Goal: Task Accomplishment & Management: Complete application form

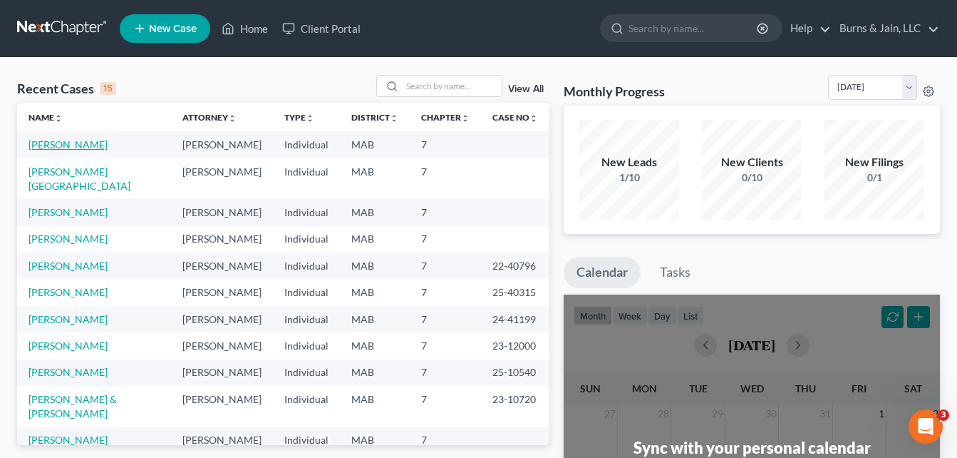
click at [76, 145] on link "[PERSON_NAME]" at bounding box center [68, 144] width 79 height 12
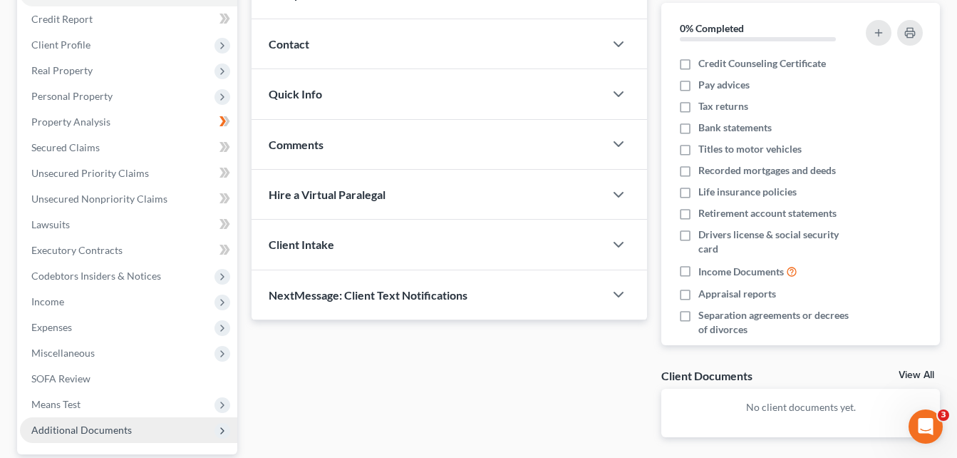
scroll to position [285, 0]
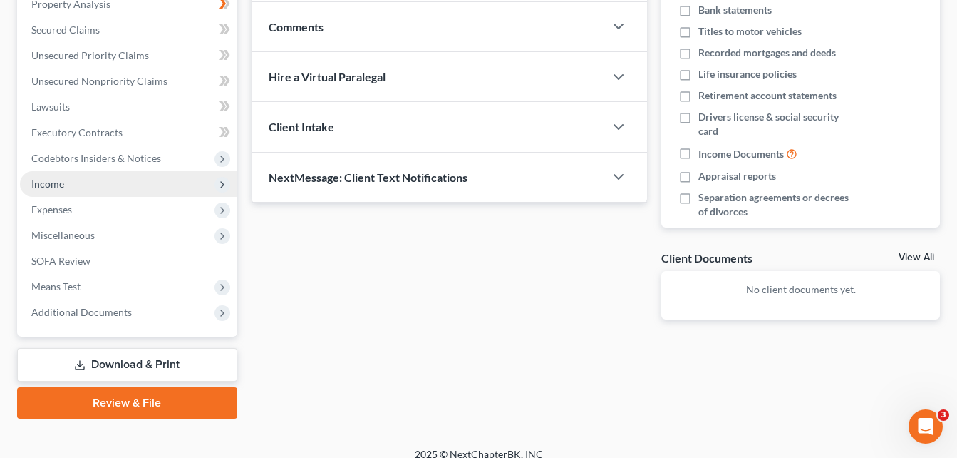
click at [114, 185] on span "Income" at bounding box center [128, 184] width 217 height 26
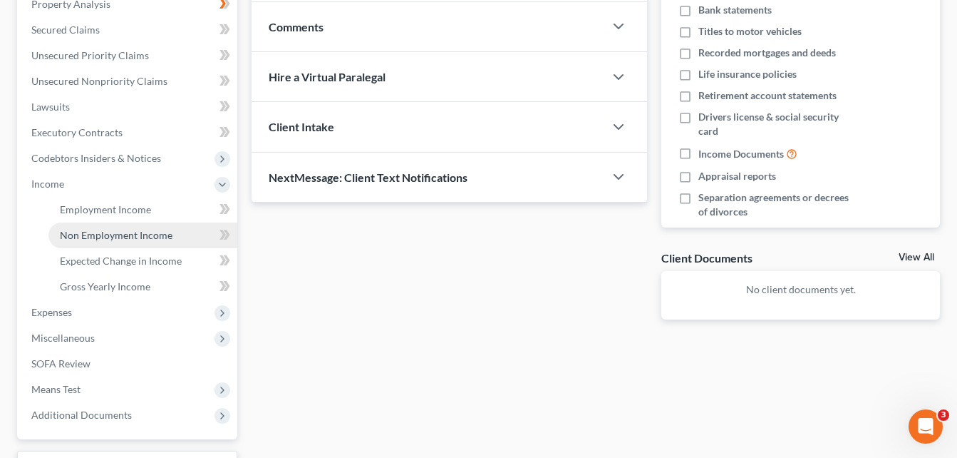
click at [125, 232] on span "Non Employment Income" at bounding box center [116, 235] width 113 height 12
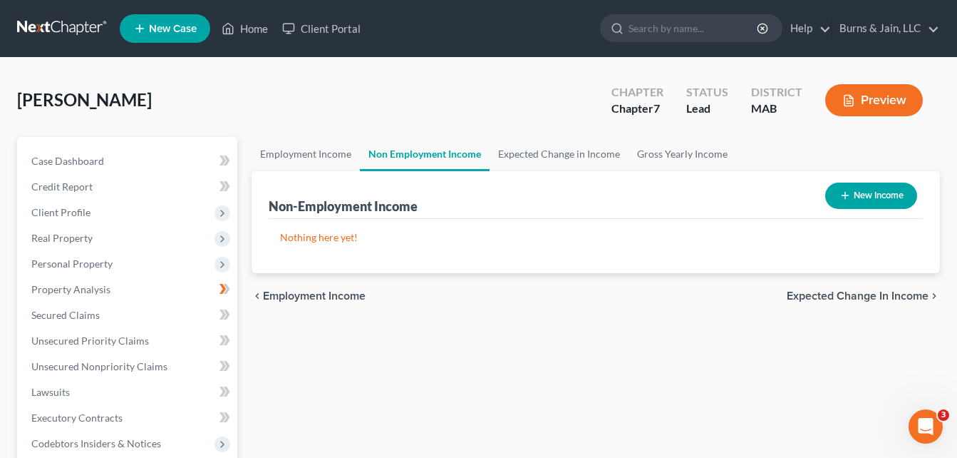
click at [882, 180] on div "New Income" at bounding box center [871, 196] width 103 height 38
click at [878, 202] on button "New Income" at bounding box center [871, 195] width 92 height 26
select select "0"
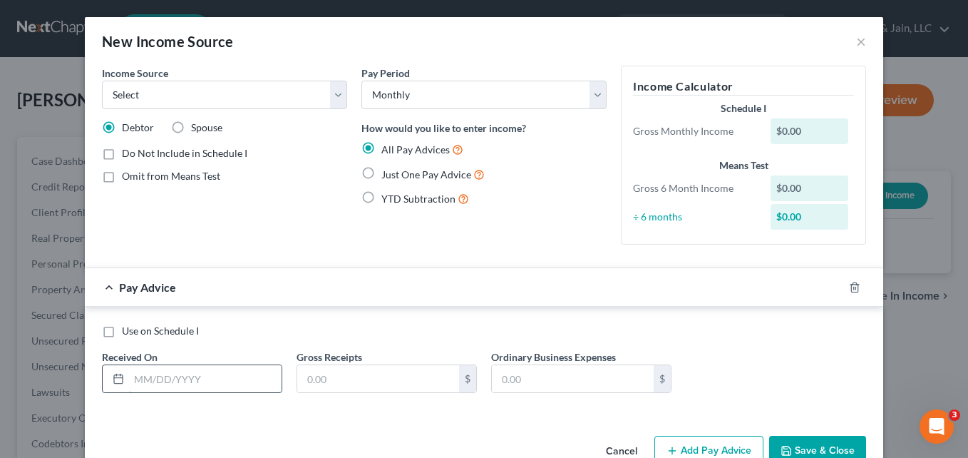
click at [134, 382] on input "text" at bounding box center [205, 378] width 153 height 27
type input "[DATE]"
click at [349, 379] on input "text" at bounding box center [378, 378] width 162 height 27
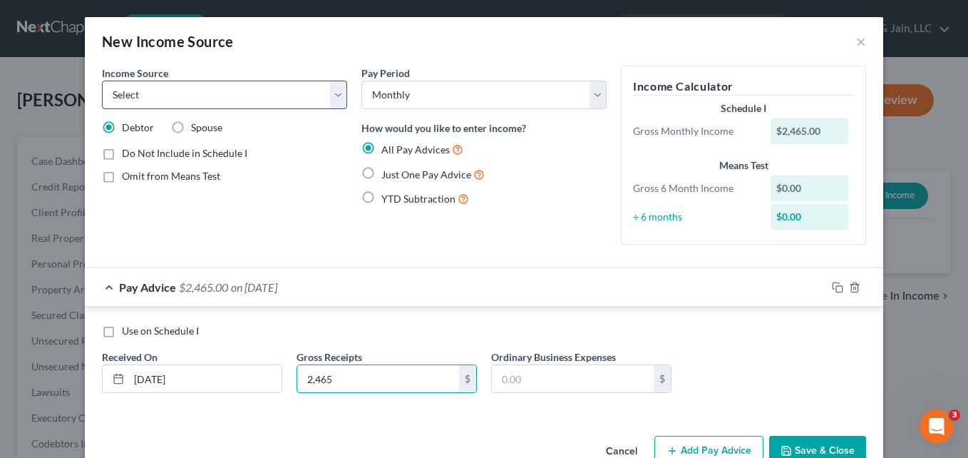
type input "2,465"
click at [339, 98] on select "Select Unemployment Disability (from employer) Pension Retirement Social Securi…" at bounding box center [224, 95] width 245 height 29
select select "4"
click at [102, 81] on select "Select Unemployment Disability (from employer) Pension Retirement Social Securi…" at bounding box center [224, 95] width 245 height 29
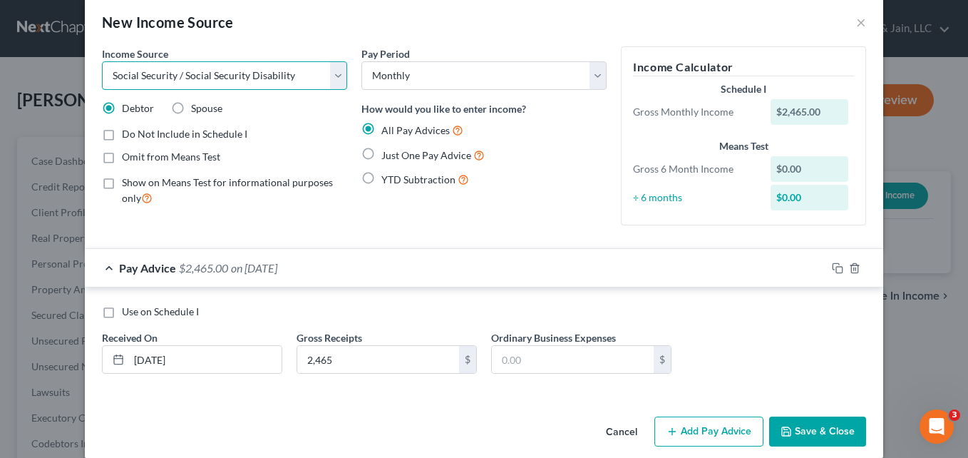
scroll to position [36, 0]
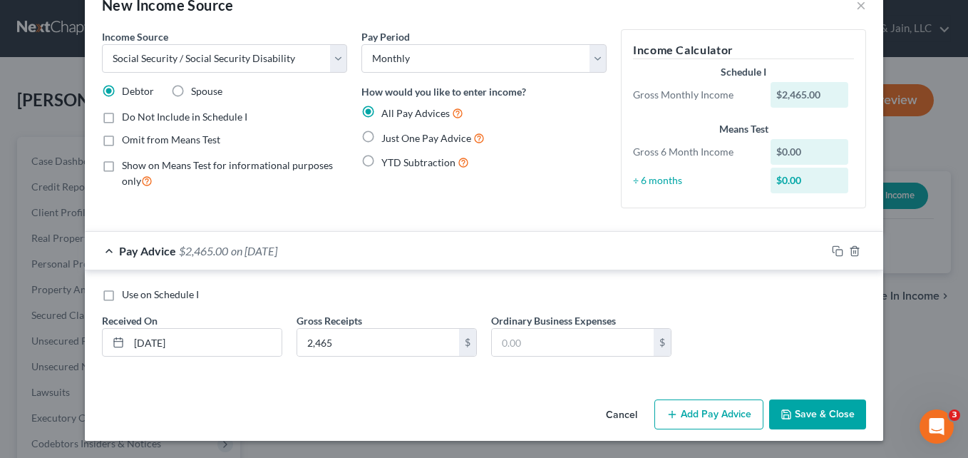
click at [712, 414] on button "Add Pay Advice" at bounding box center [708, 414] width 109 height 30
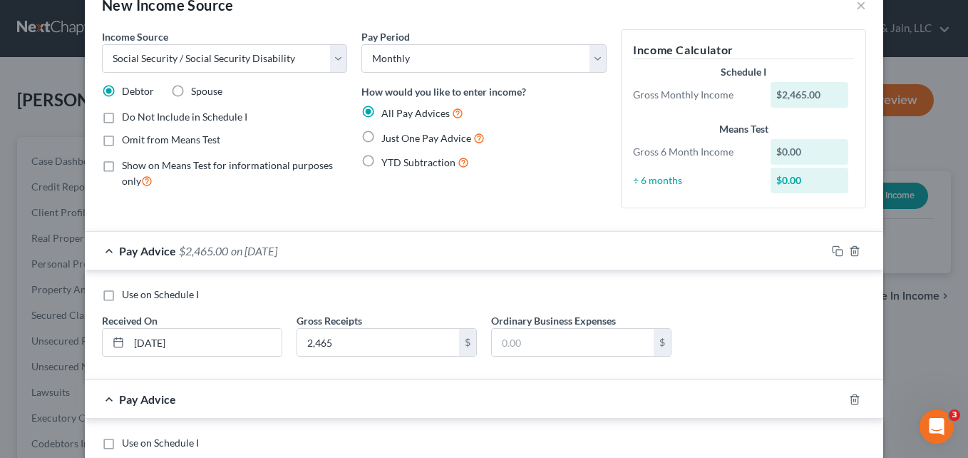
scroll to position [179, 0]
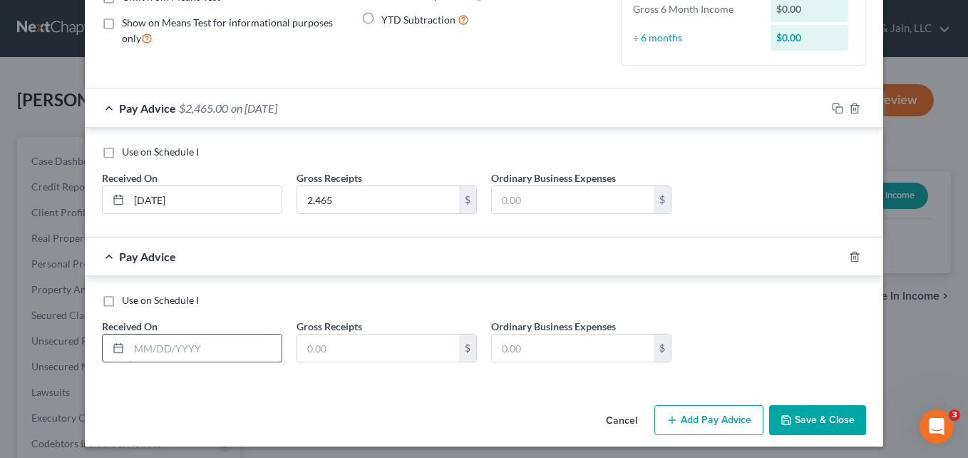
click at [155, 349] on input "text" at bounding box center [205, 347] width 153 height 27
type input "[DATE]"
click at [322, 341] on input "text" at bounding box center [378, 347] width 162 height 27
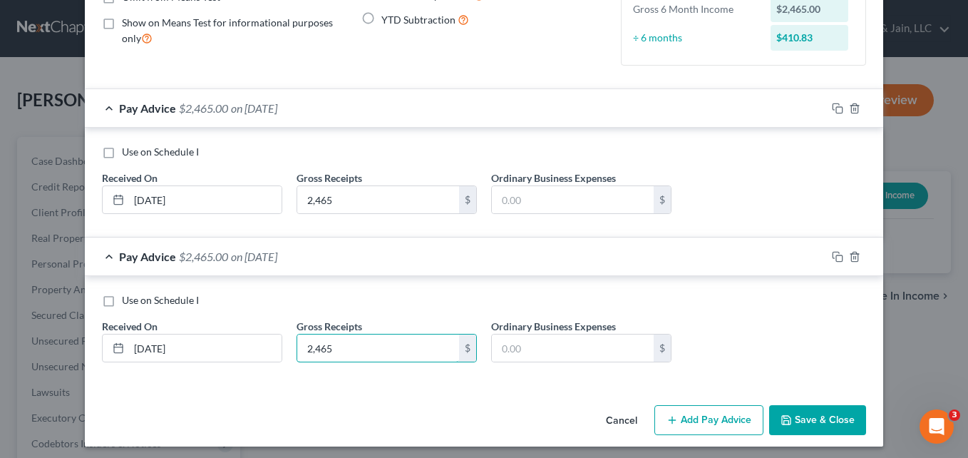
type input "2,465"
click at [696, 418] on button "Add Pay Advice" at bounding box center [708, 420] width 109 height 30
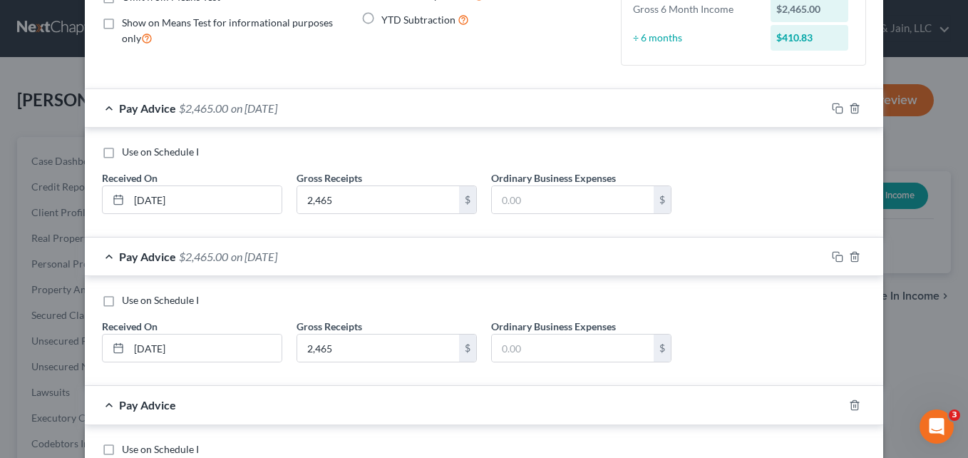
click at [106, 107] on div "Pay Advice $2,465.00 on [DATE]" at bounding box center [455, 108] width 741 height 38
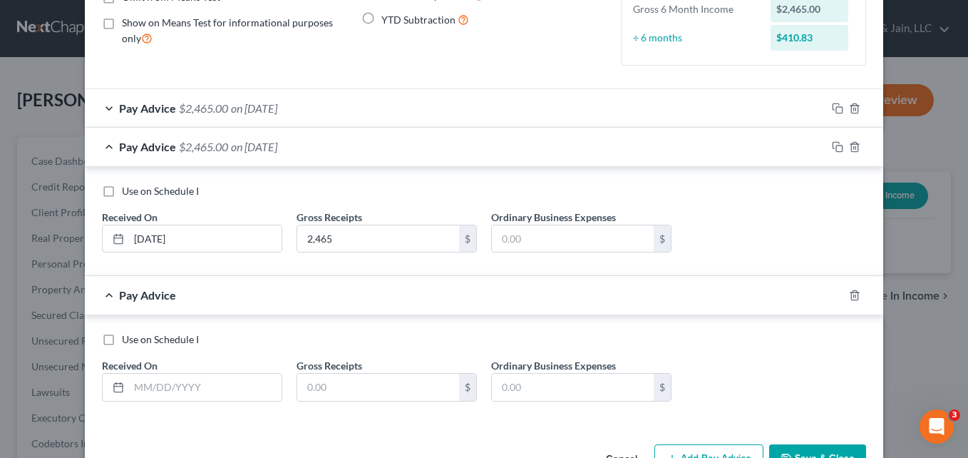
click at [103, 145] on div "Pay Advice $2,465.00 on [DATE]" at bounding box center [455, 147] width 741 height 38
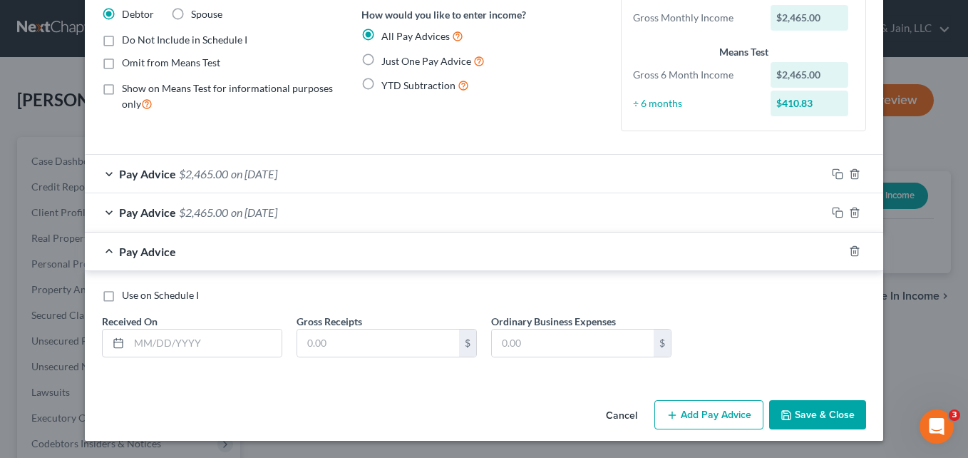
scroll to position [113, 0]
click at [168, 340] on input "text" at bounding box center [205, 342] width 153 height 27
type input "[DATE]"
click at [344, 340] on input "text" at bounding box center [378, 342] width 162 height 27
type input "2,465"
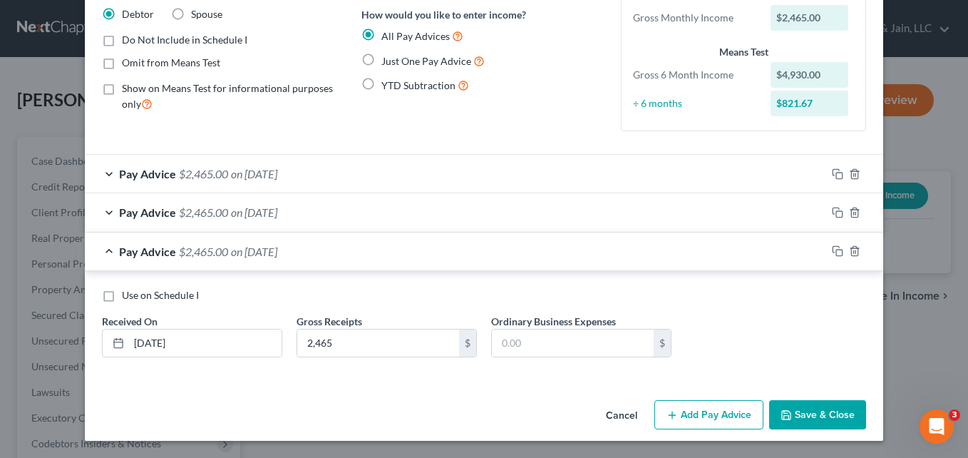
click at [721, 422] on button "Add Pay Advice" at bounding box center [708, 415] width 109 height 30
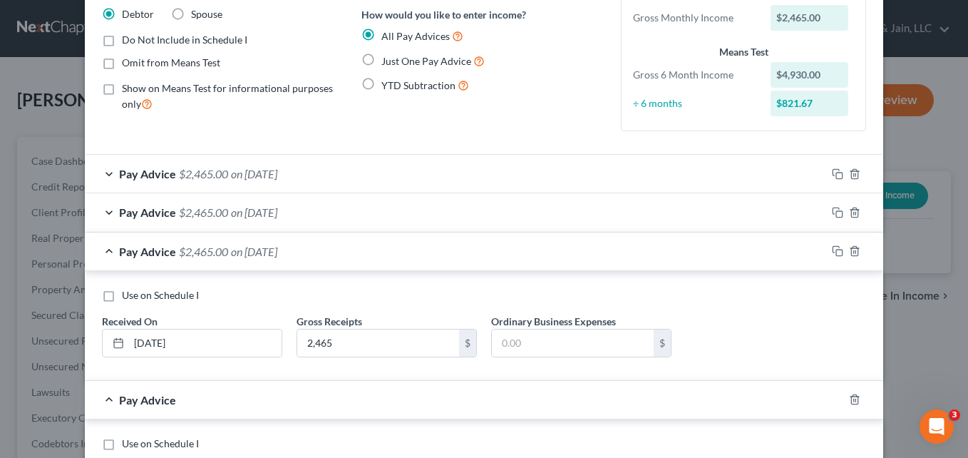
click at [103, 248] on div "Pay Advice $2,465.00 on [DATE]" at bounding box center [455, 251] width 741 height 38
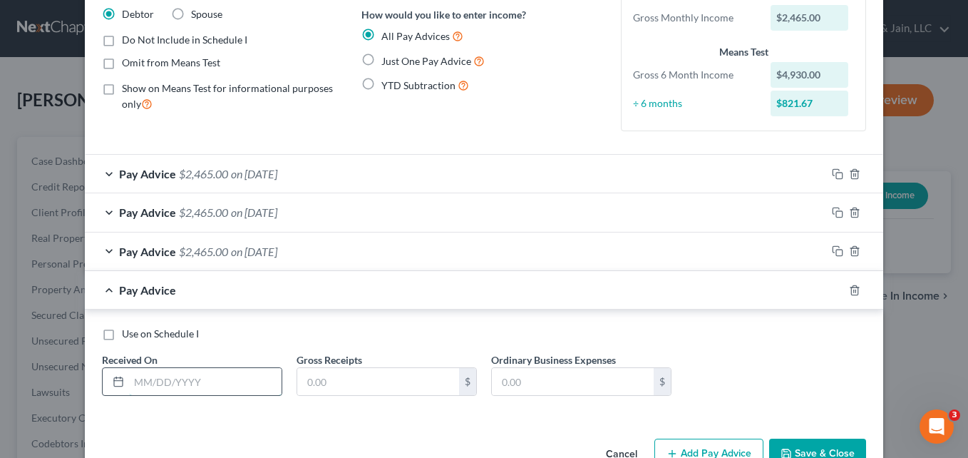
click at [197, 381] on input "text" at bounding box center [205, 381] width 153 height 27
type input "[DATE]"
click at [355, 386] on input "text" at bounding box center [378, 381] width 162 height 27
type input "2,465"
click at [690, 453] on button "Add Pay Advice" at bounding box center [708, 453] width 109 height 30
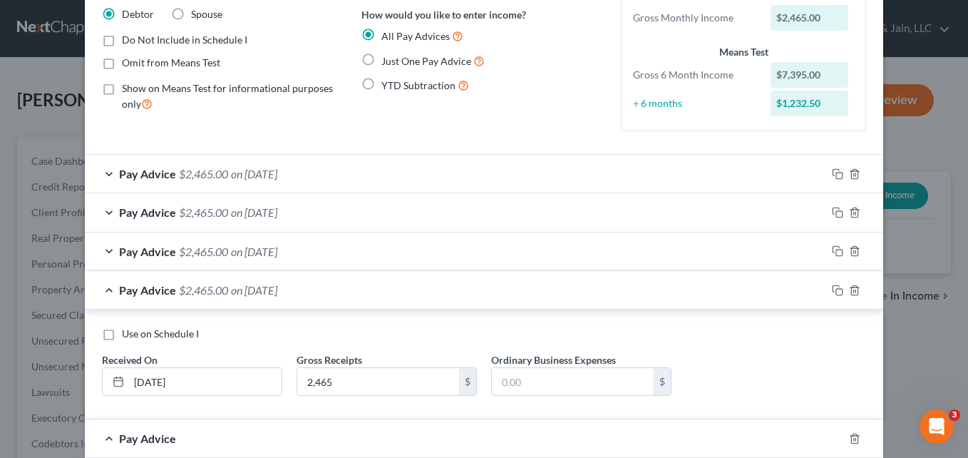
click at [103, 287] on div "Pay Advice $2,465.00 on [DATE]" at bounding box center [455, 290] width 741 height 38
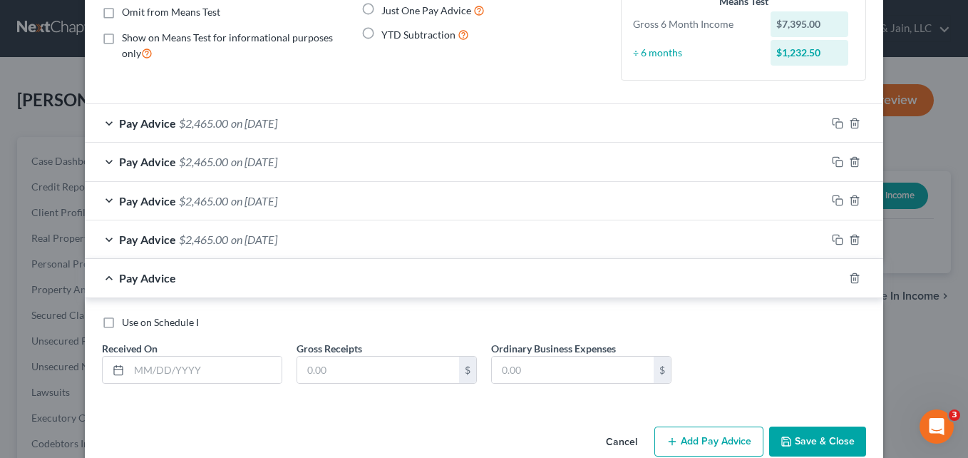
scroll to position [191, 0]
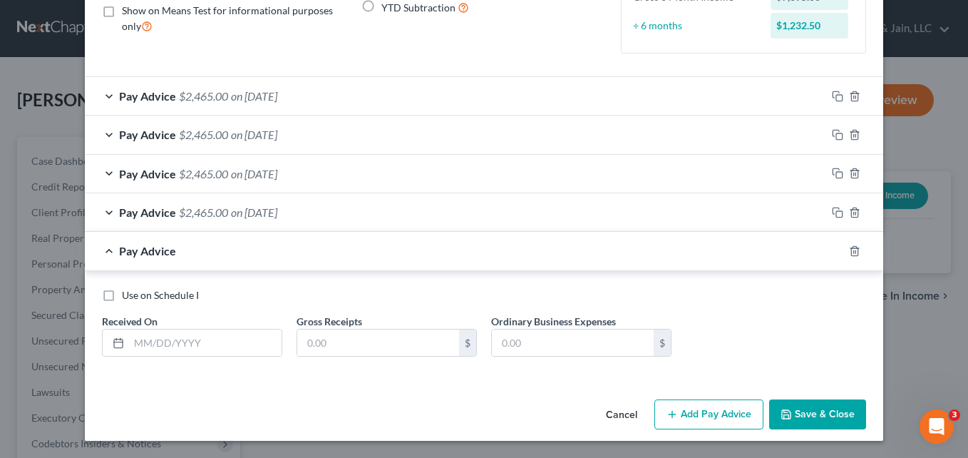
click at [413, 93] on div "Pay Advice $2,465.00 on [DATE]" at bounding box center [455, 96] width 741 height 38
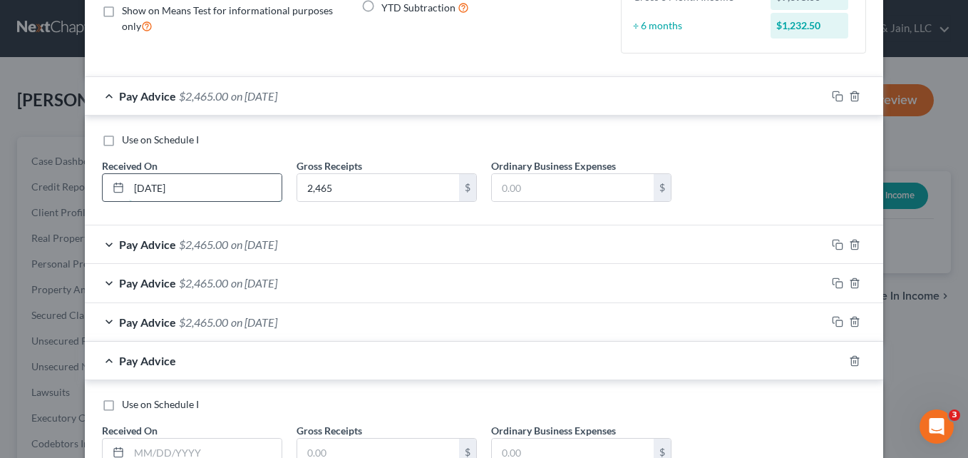
click at [208, 190] on input "[DATE]" at bounding box center [205, 187] width 153 height 27
type input "0"
type input "[DATE]"
click at [336, 139] on div "Use on Schedule I" at bounding box center [484, 140] width 764 height 14
click at [102, 96] on div "Pay Advice $2,465.00 on [DATE]" at bounding box center [455, 96] width 741 height 38
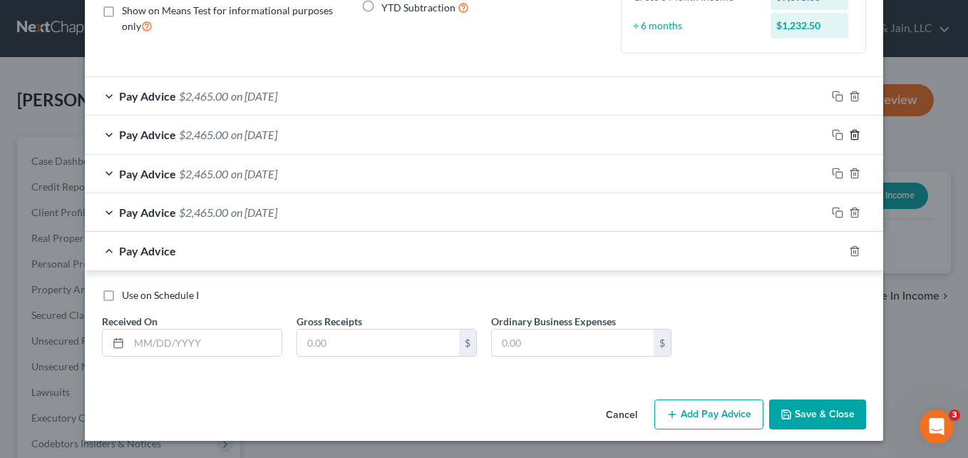
click at [851, 130] on icon "button" at bounding box center [854, 134] width 6 height 9
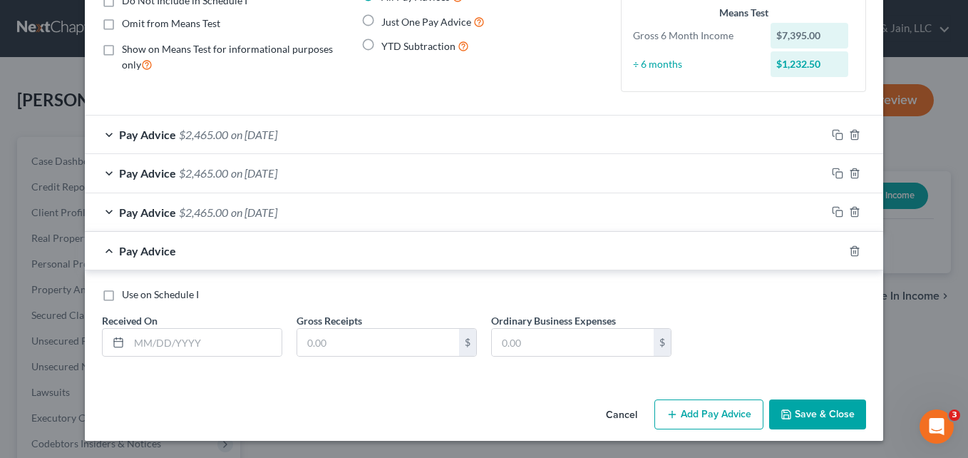
scroll to position [153, 0]
click at [849, 172] on icon "button" at bounding box center [854, 173] width 11 height 11
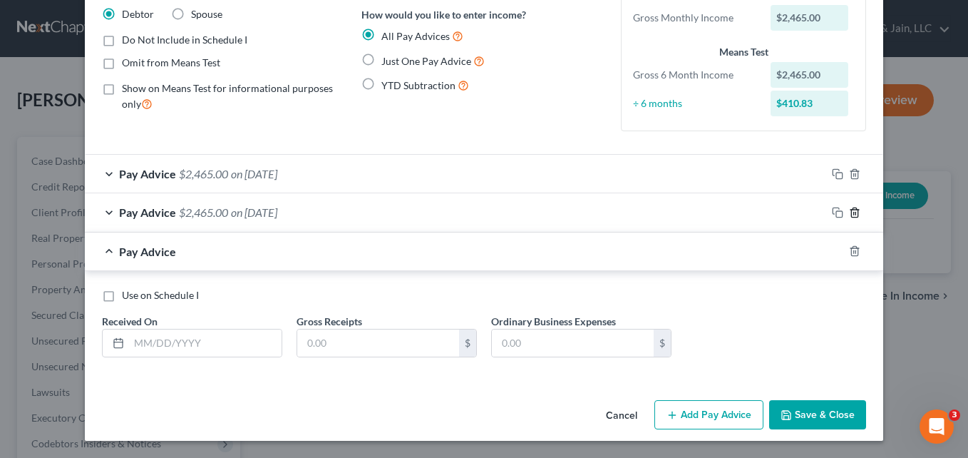
click at [849, 212] on icon "button" at bounding box center [854, 212] width 11 height 11
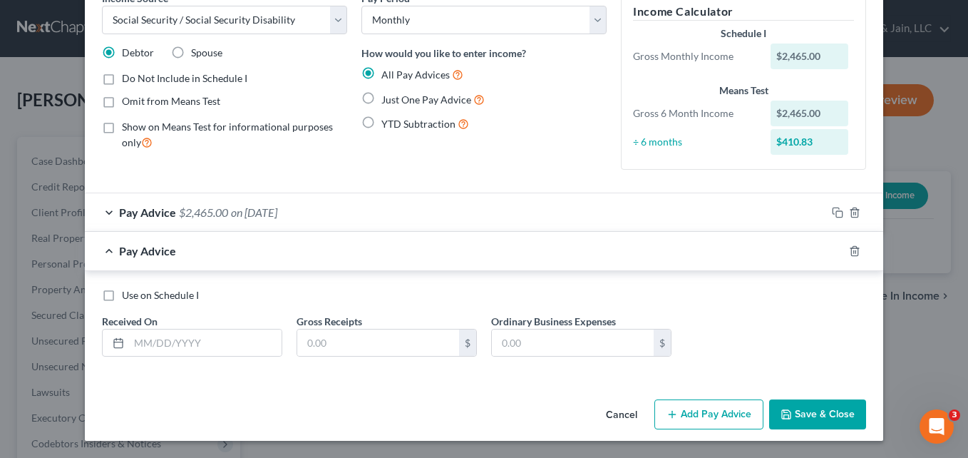
scroll to position [75, 0]
click at [179, 344] on input "text" at bounding box center [205, 342] width 153 height 27
type input "[DATE]"
click at [344, 345] on input "text" at bounding box center [378, 342] width 162 height 27
type input "2,521"
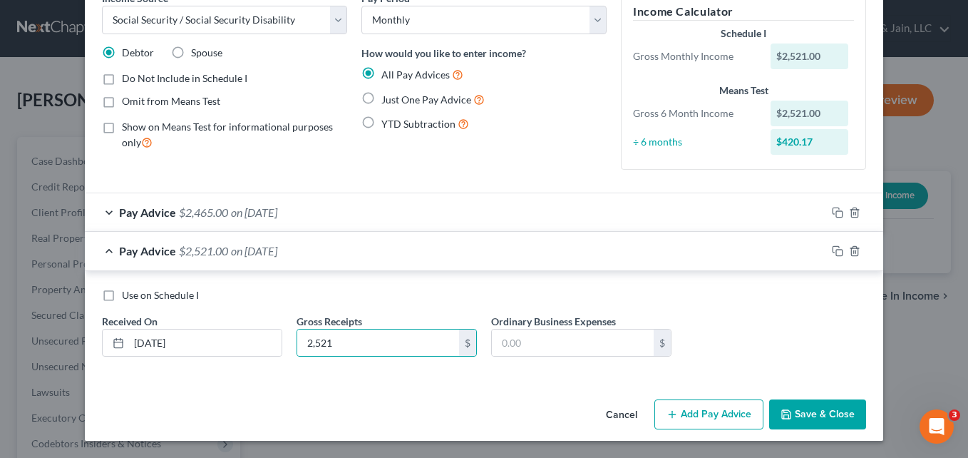
click at [104, 249] on div "Pay Advice $2,521.00 on [DATE]" at bounding box center [455, 251] width 741 height 38
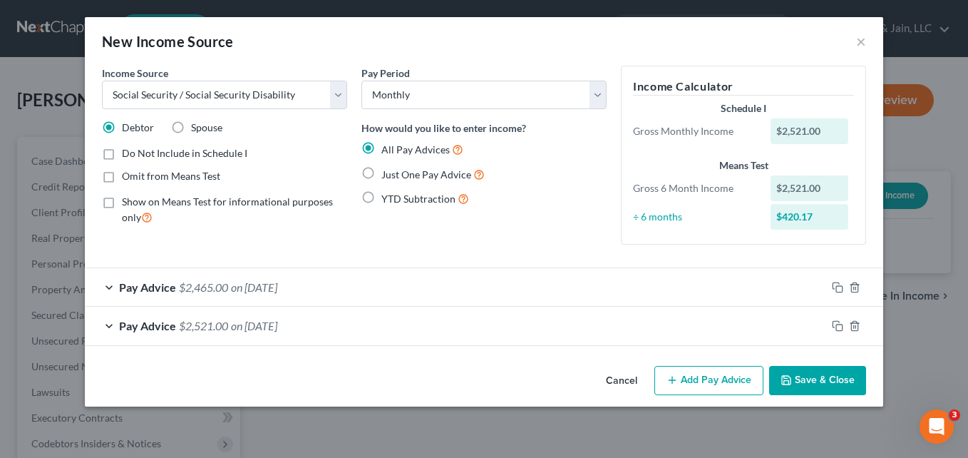
scroll to position [0, 0]
click at [700, 382] on button "Add Pay Advice" at bounding box center [708, 381] width 109 height 30
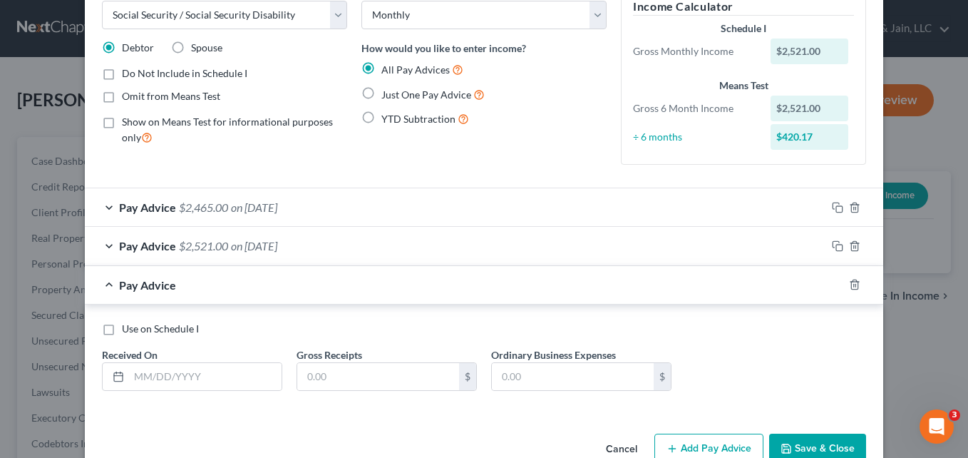
scroll to position [113, 0]
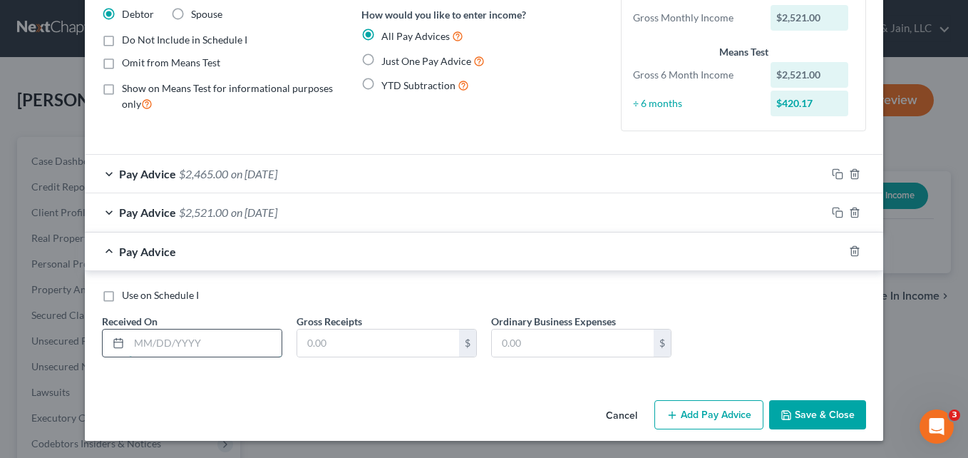
click at [136, 347] on input "text" at bounding box center [205, 342] width 153 height 27
type input "[DATE]"
click at [358, 346] on input "text" at bounding box center [378, 342] width 162 height 27
type input "2,521"
click at [103, 247] on div "Pay Advice $2,521.00 on [DATE]" at bounding box center [455, 251] width 741 height 38
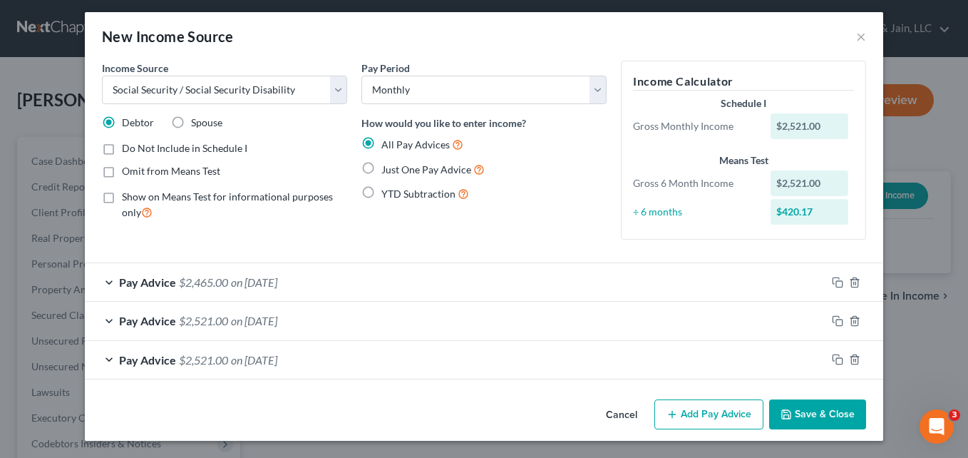
scroll to position [5, 0]
click at [686, 420] on button "Add Pay Advice" at bounding box center [708, 414] width 109 height 30
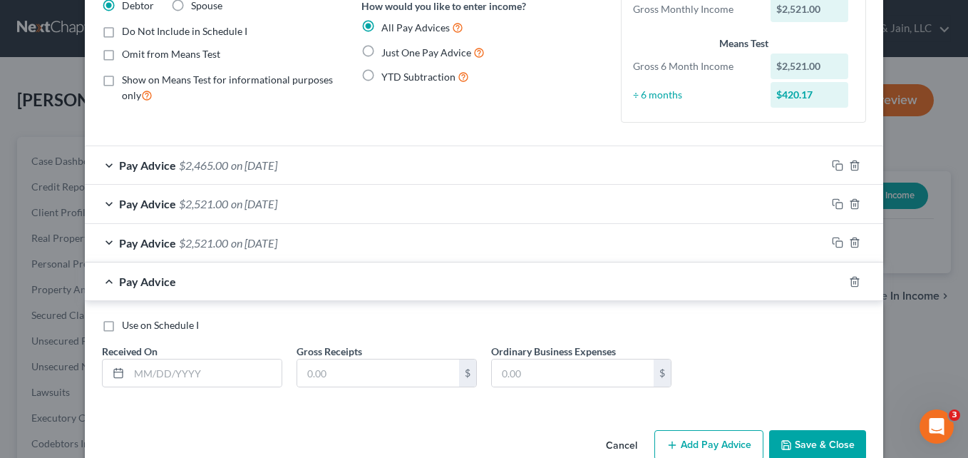
scroll to position [153, 0]
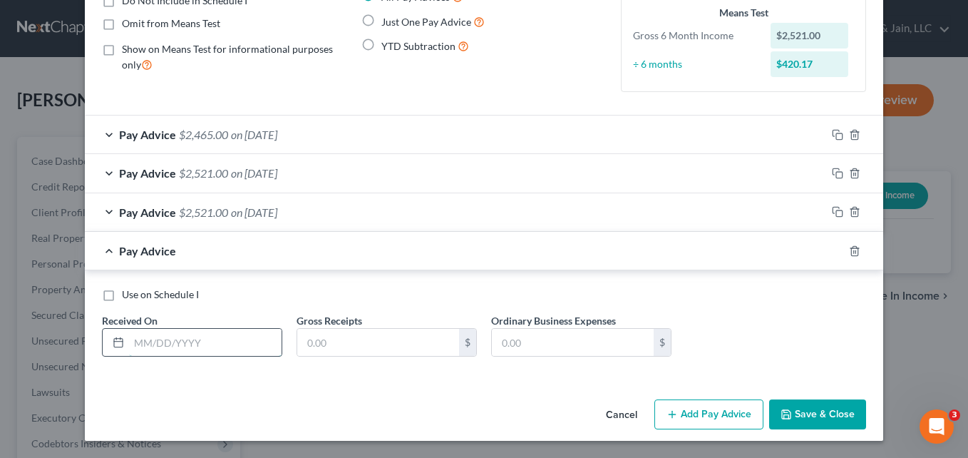
click at [200, 346] on input "text" at bounding box center [205, 342] width 153 height 27
type input "[DATE]"
click at [341, 348] on input "text" at bounding box center [378, 342] width 162 height 27
type input "2,521"
click at [101, 250] on div "Pay Advice $2,521.00 on [DATE]" at bounding box center [455, 251] width 741 height 38
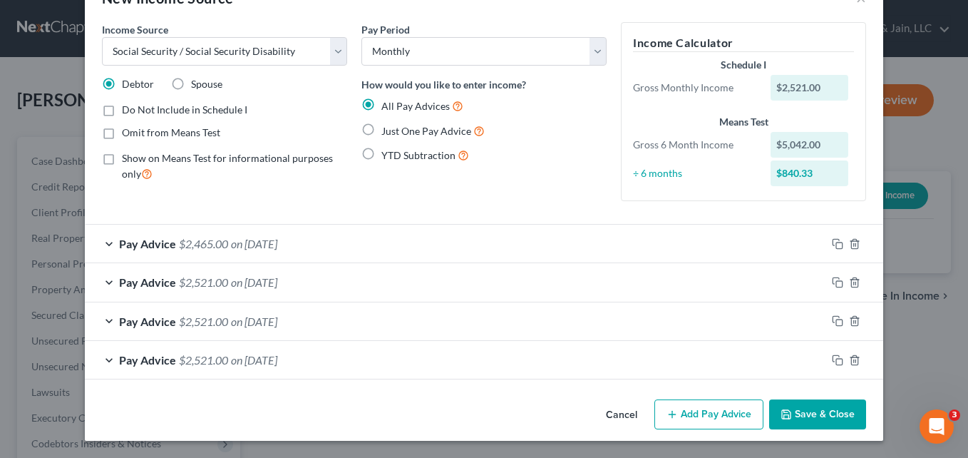
scroll to position [43, 0]
click at [689, 411] on button "Add Pay Advice" at bounding box center [708, 414] width 109 height 30
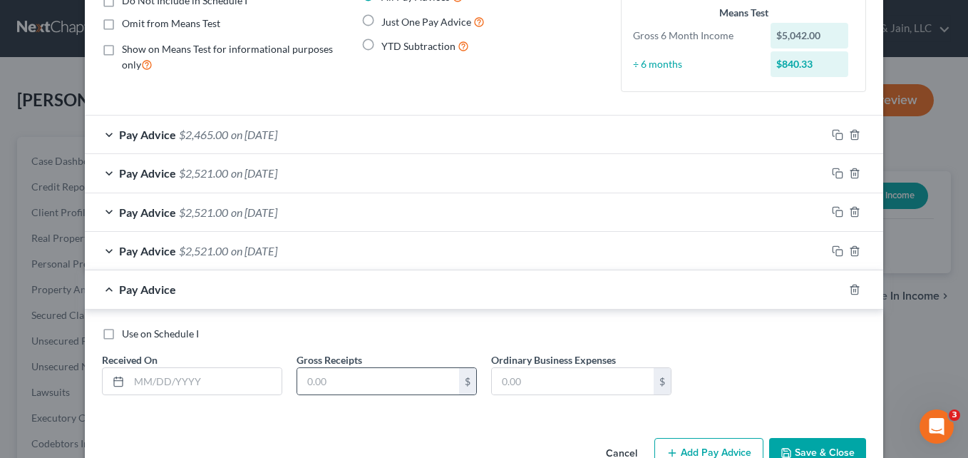
scroll to position [191, 0]
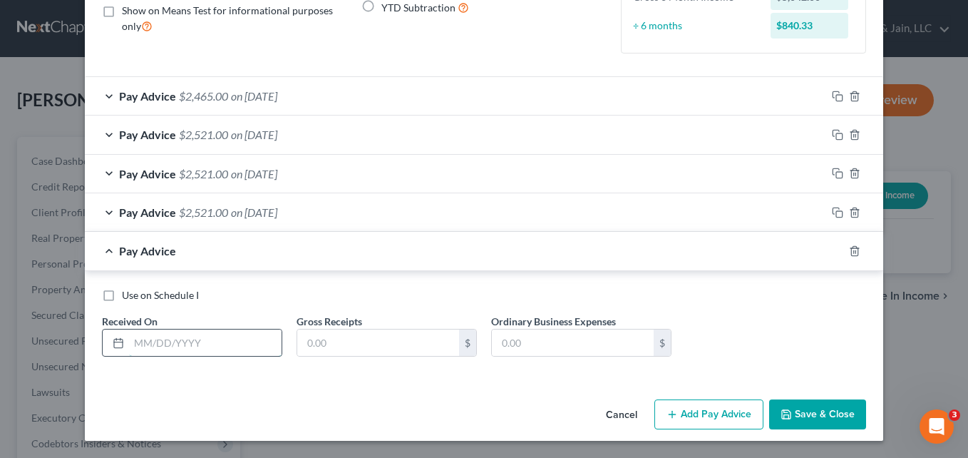
click at [136, 339] on input "text" at bounding box center [205, 342] width 153 height 27
type input "[DATE]"
click at [341, 347] on input "text" at bounding box center [378, 342] width 162 height 27
type input "2,521"
click at [701, 412] on button "Add Pay Advice" at bounding box center [708, 414] width 109 height 30
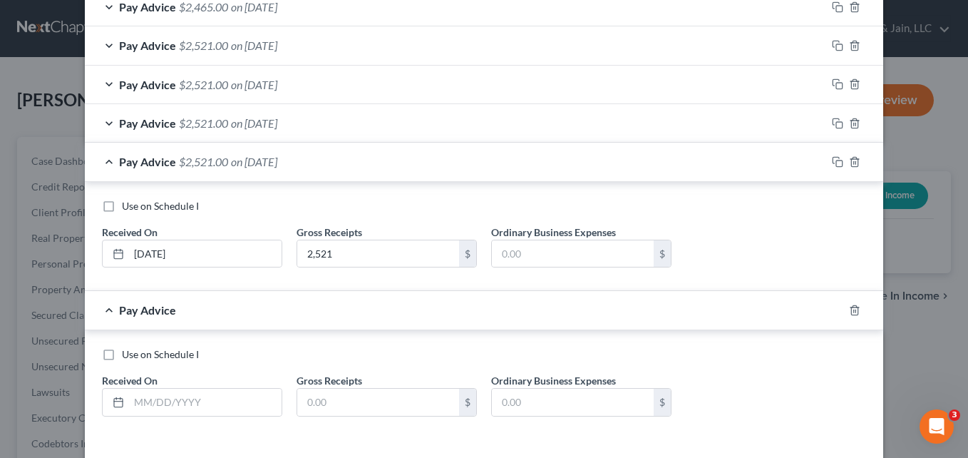
scroll to position [334, 0]
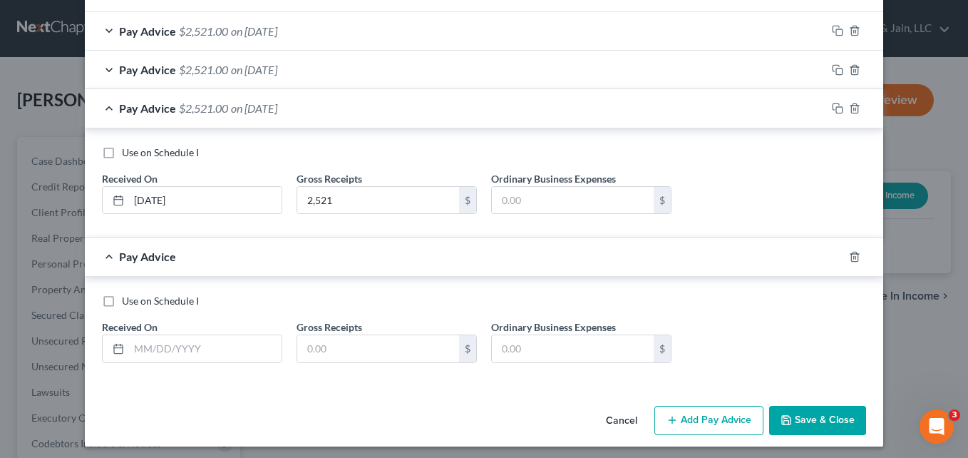
click at [105, 106] on div "Pay Advice $2,521.00 on [DATE]" at bounding box center [455, 108] width 741 height 38
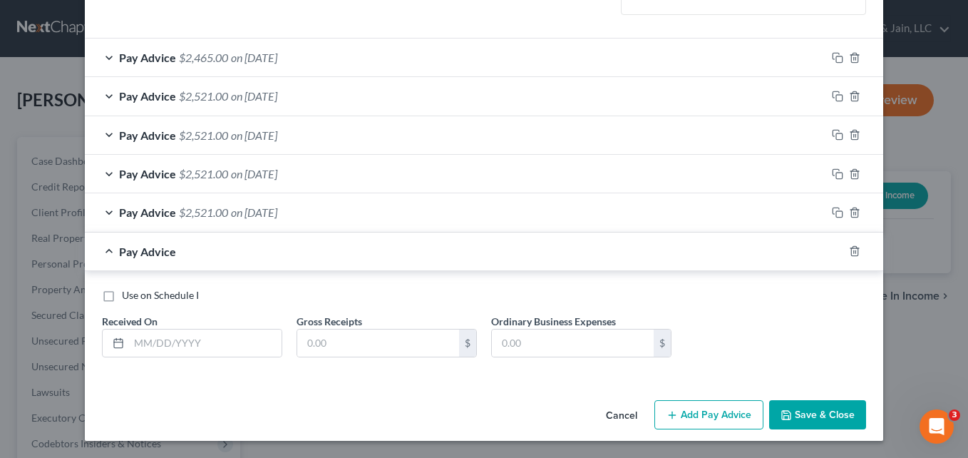
scroll to position [230, 0]
click at [180, 349] on input "text" at bounding box center [205, 342] width 153 height 27
click at [168, 348] on input "05/" at bounding box center [205, 342] width 153 height 27
type input "[DATE]"
drag, startPoint x: 335, startPoint y: 340, endPoint x: 344, endPoint y: 349, distance: 12.6
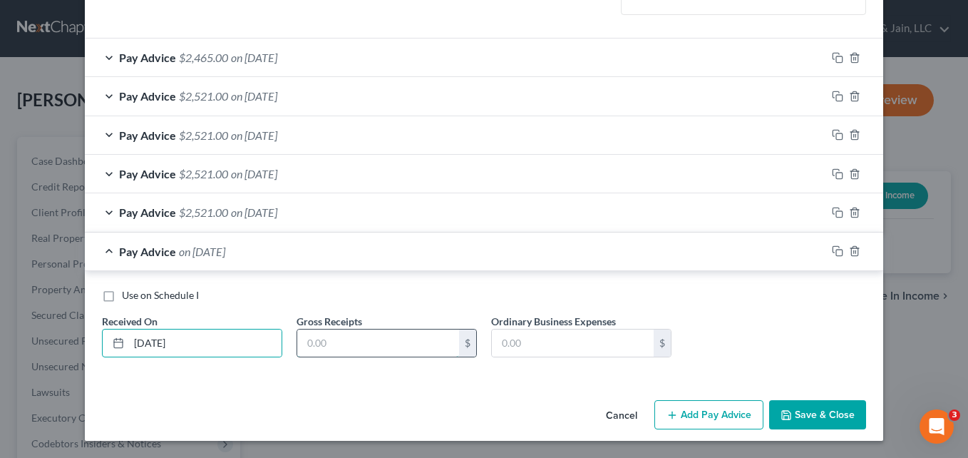
click at [336, 341] on input "text" at bounding box center [378, 342] width 162 height 27
type input "2,521"
click at [721, 415] on button "Add Pay Advice" at bounding box center [708, 415] width 109 height 30
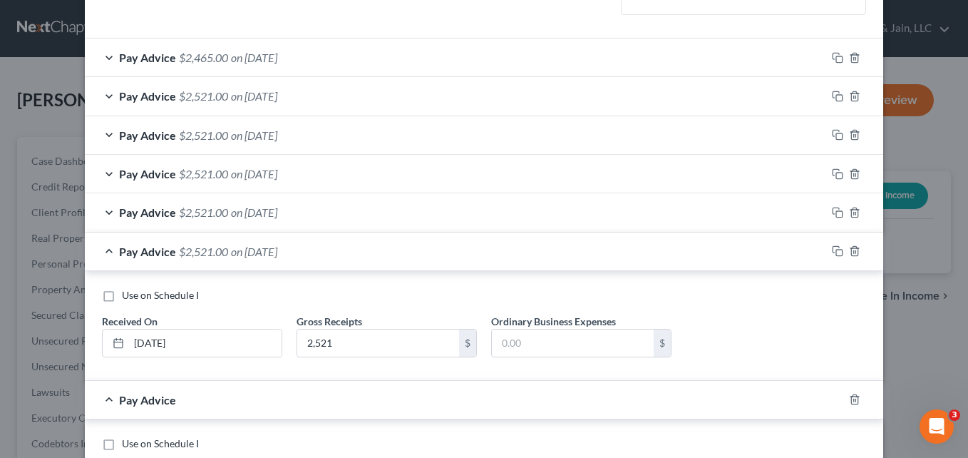
click at [108, 249] on div "Pay Advice $2,521.00 on [DATE]" at bounding box center [455, 251] width 741 height 38
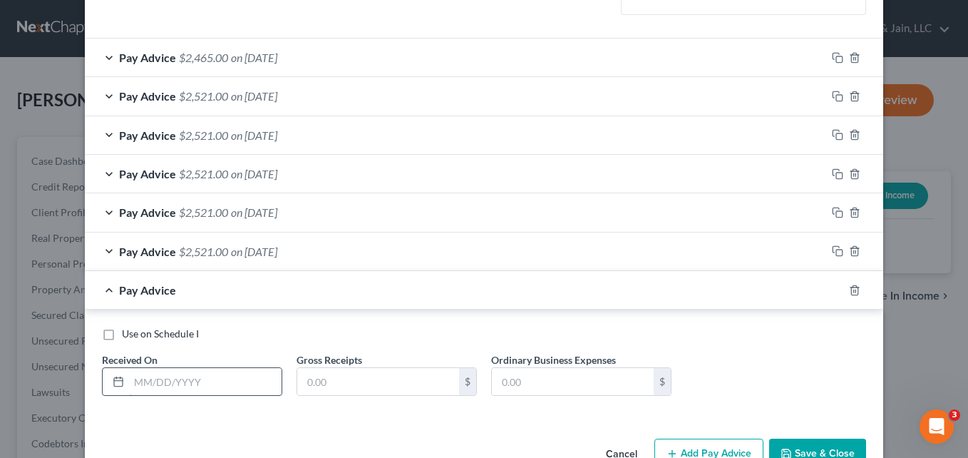
click at [170, 384] on input "text" at bounding box center [205, 381] width 153 height 27
click at [163, 381] on input "06/" at bounding box center [205, 381] width 153 height 27
type input "[DATE]"
click at [334, 379] on input "text" at bounding box center [378, 381] width 162 height 27
type input "2,521"
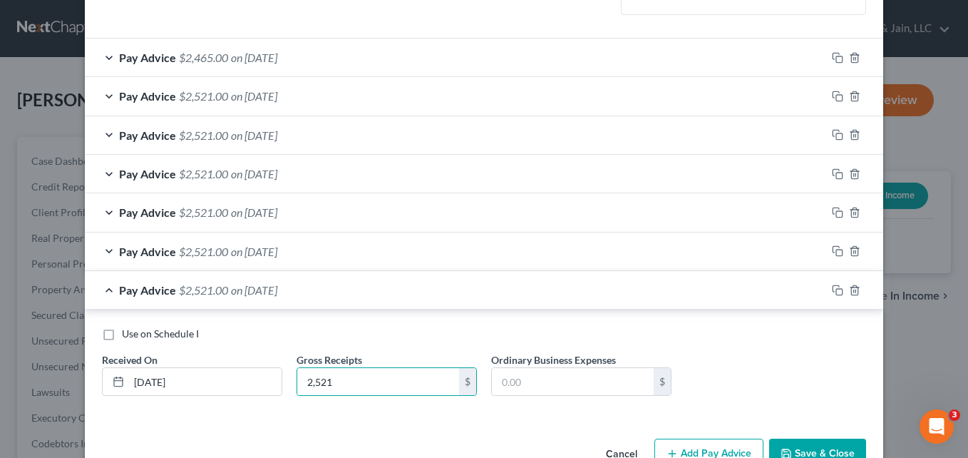
click at [358, 433] on div "Income Source * Select Unemployment Disability (from employer) Pension Retireme…" at bounding box center [484, 134] width 798 height 597
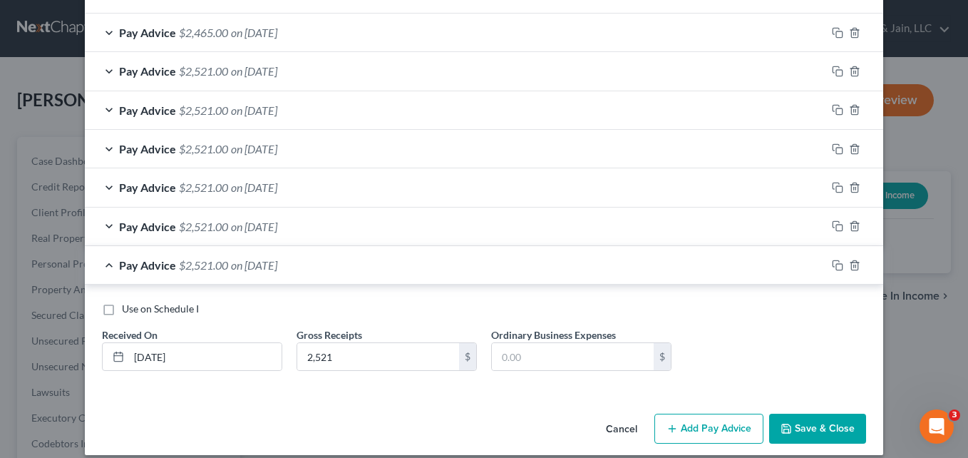
scroll to position [269, 0]
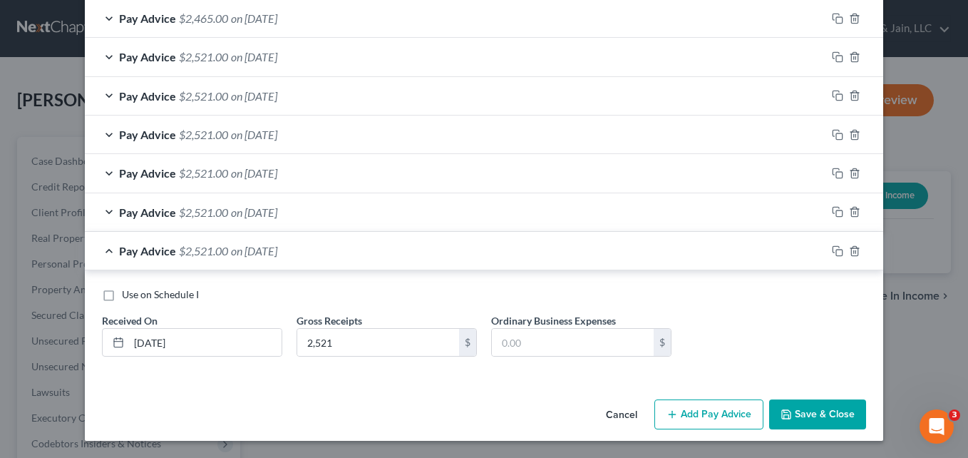
click at [704, 418] on button "Add Pay Advice" at bounding box center [708, 414] width 109 height 30
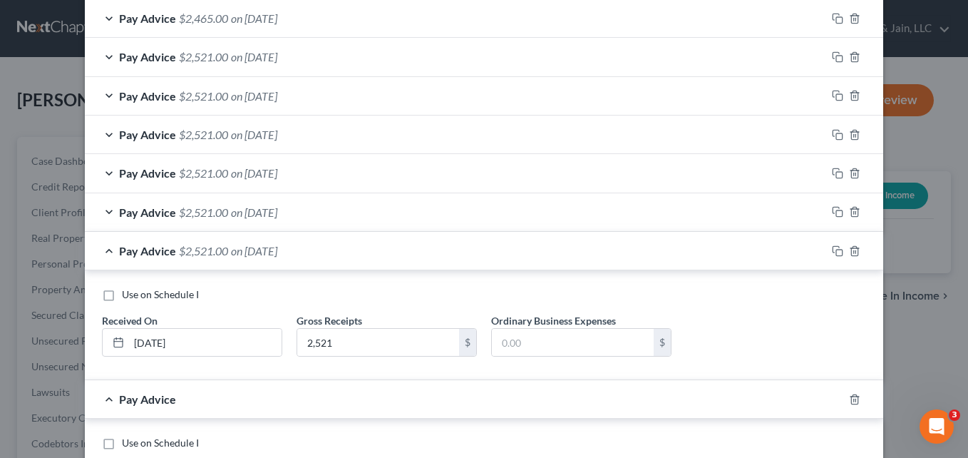
click at [102, 252] on div "Pay Advice $2,521.00 on [DATE]" at bounding box center [455, 251] width 741 height 38
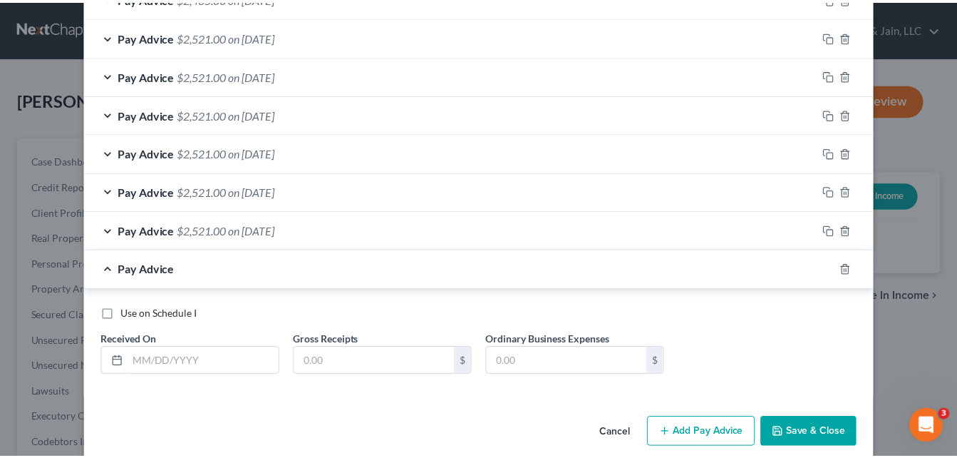
scroll to position [307, 0]
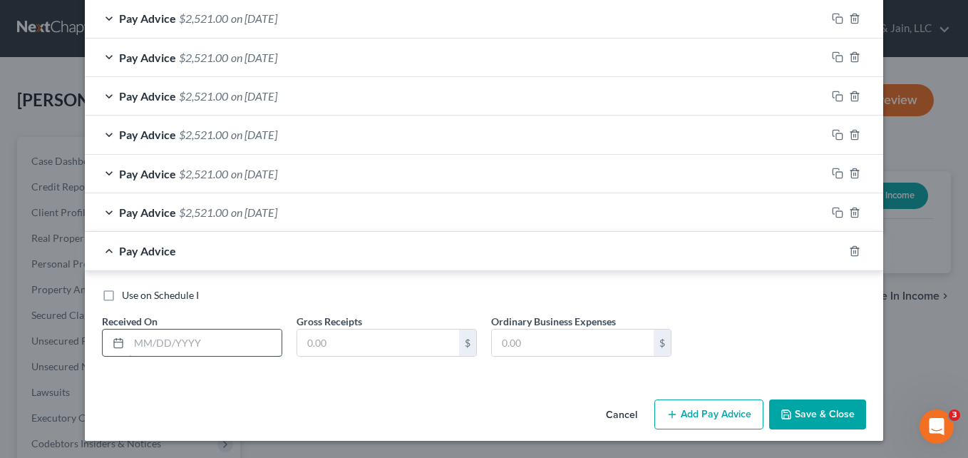
click at [169, 349] on input "text" at bounding box center [205, 342] width 153 height 27
type input "[DATE]"
click at [329, 345] on input "text" at bounding box center [378, 342] width 162 height 27
type input "2,521"
click at [693, 412] on button "Add Pay Advice" at bounding box center [708, 414] width 109 height 30
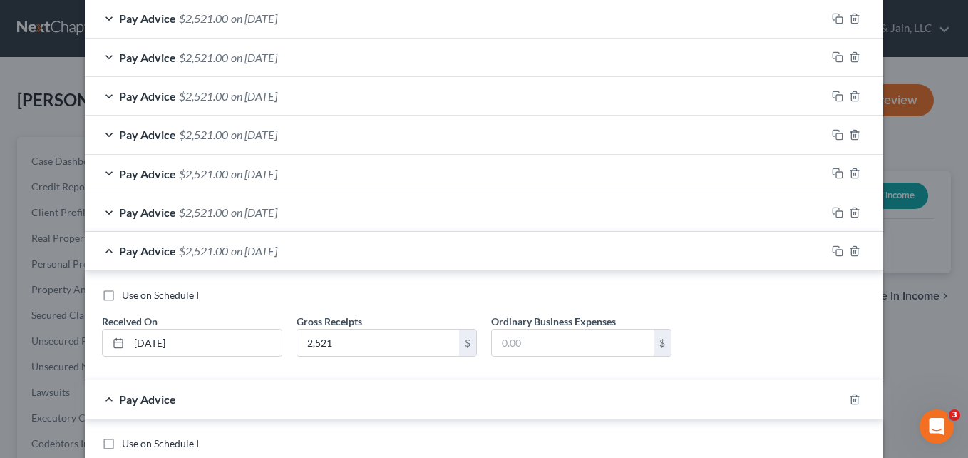
click at [103, 250] on div "Pay Advice $2,521.00 on [DATE]" at bounding box center [455, 251] width 741 height 38
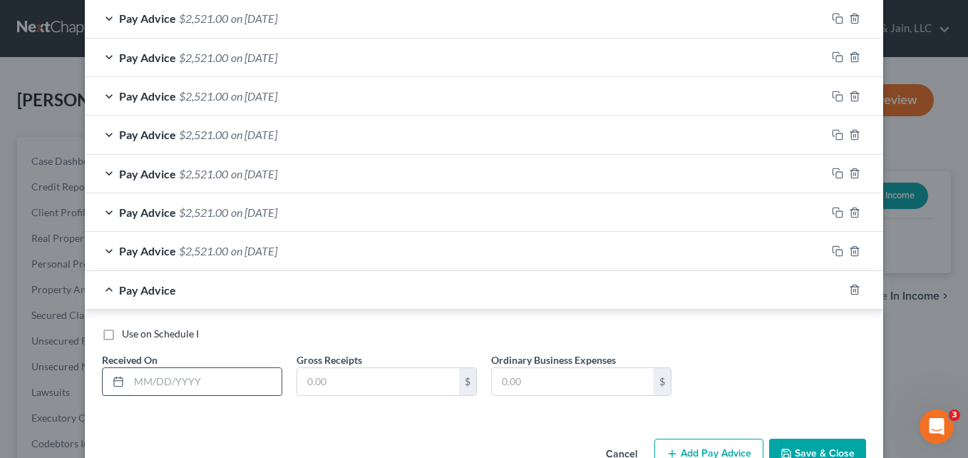
click at [154, 385] on input "text" at bounding box center [205, 381] width 153 height 27
type input "[DATE]"
click at [377, 382] on input "text" at bounding box center [378, 381] width 162 height 27
type input "2,521"
click at [739, 351] on div "Use on Schedule I Received On * [DATE] Gross Receipts 2,521 $ Ordinary Business…" at bounding box center [484, 366] width 778 height 81
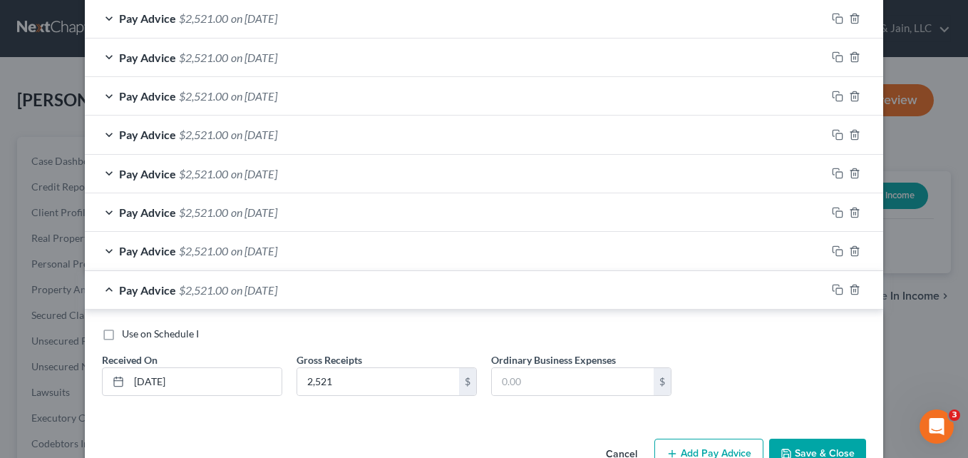
click at [813, 451] on button "Save & Close" at bounding box center [817, 453] width 97 height 30
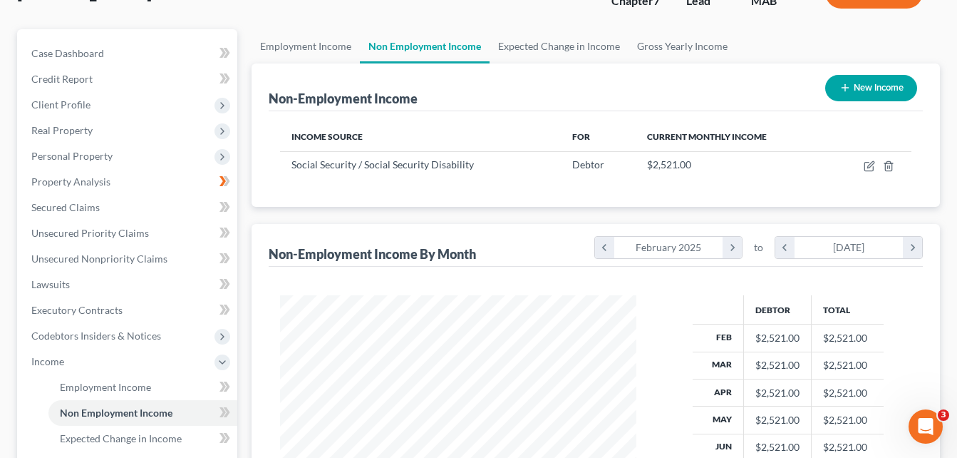
scroll to position [143, 0]
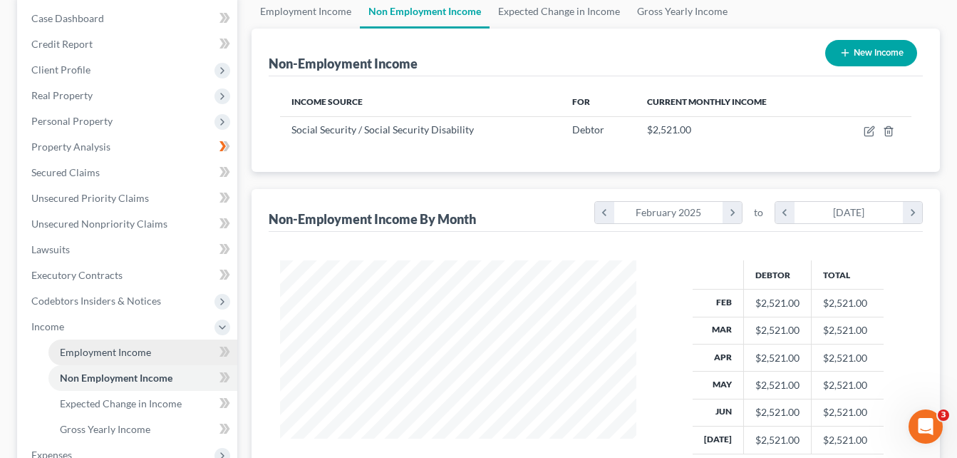
click at [100, 349] on span "Employment Income" at bounding box center [105, 352] width 91 height 12
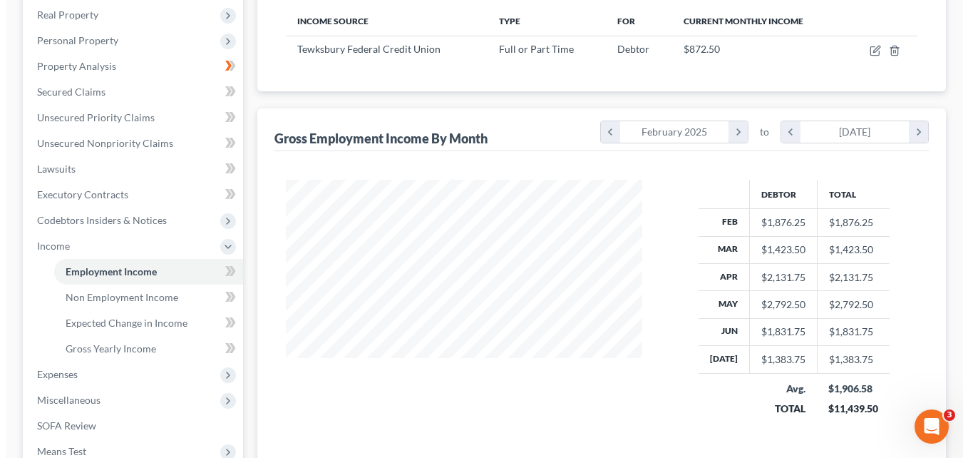
scroll to position [118, 0]
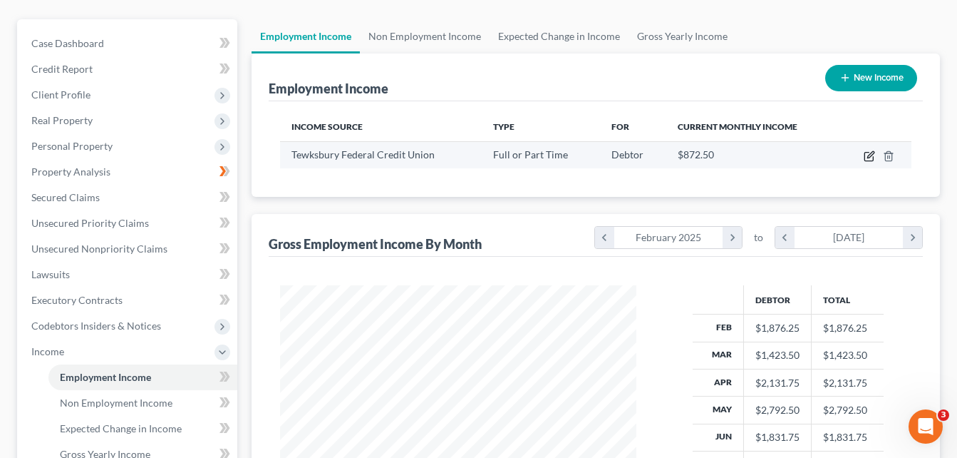
click at [872, 152] on icon "button" at bounding box center [869, 155] width 11 height 11
select select "0"
select select "22"
select select "1"
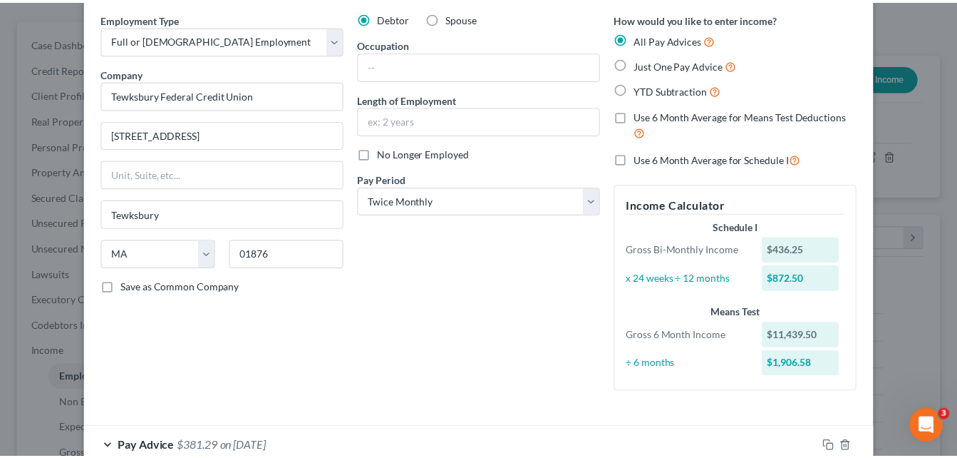
scroll to position [0, 0]
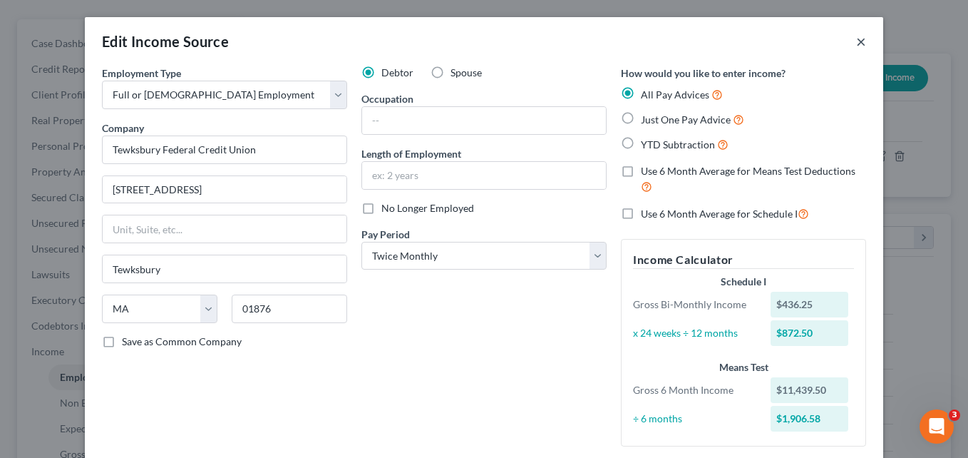
click at [858, 41] on button "×" at bounding box center [861, 41] width 10 height 17
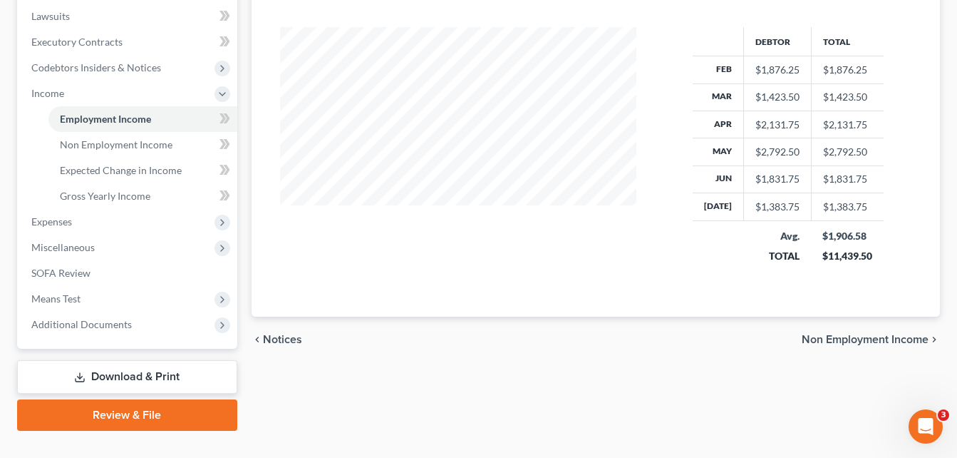
scroll to position [403, 0]
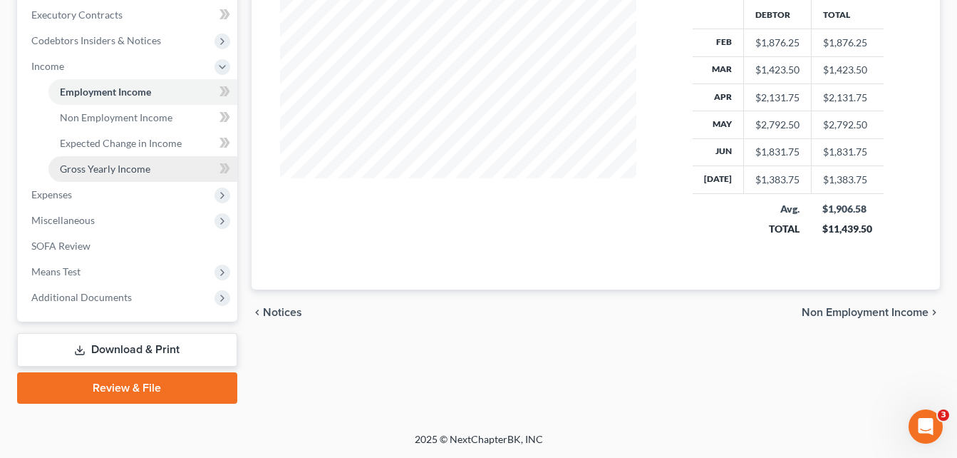
click at [124, 171] on span "Gross Yearly Income" at bounding box center [105, 169] width 91 height 12
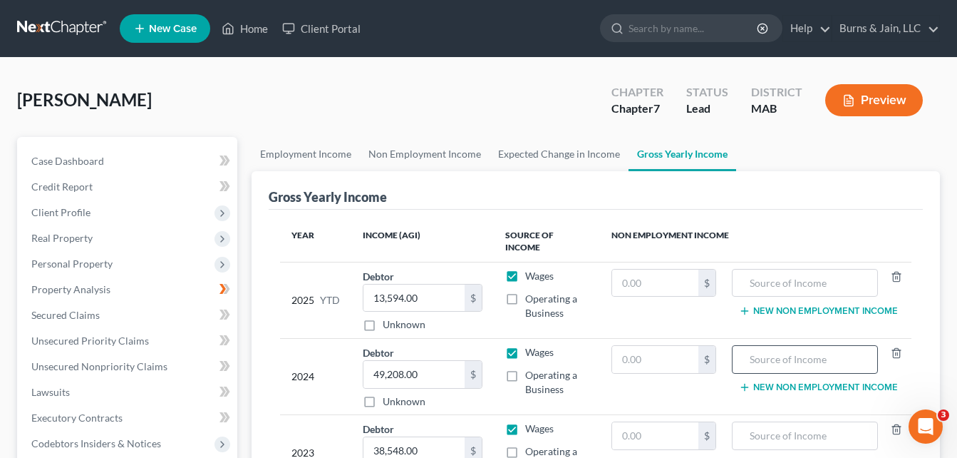
scroll to position [143, 0]
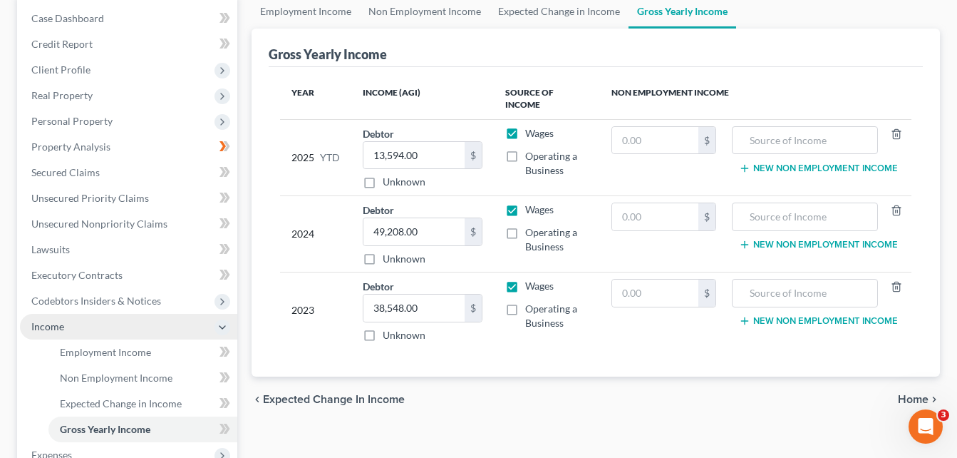
click at [217, 329] on icon at bounding box center [222, 326] width 11 height 11
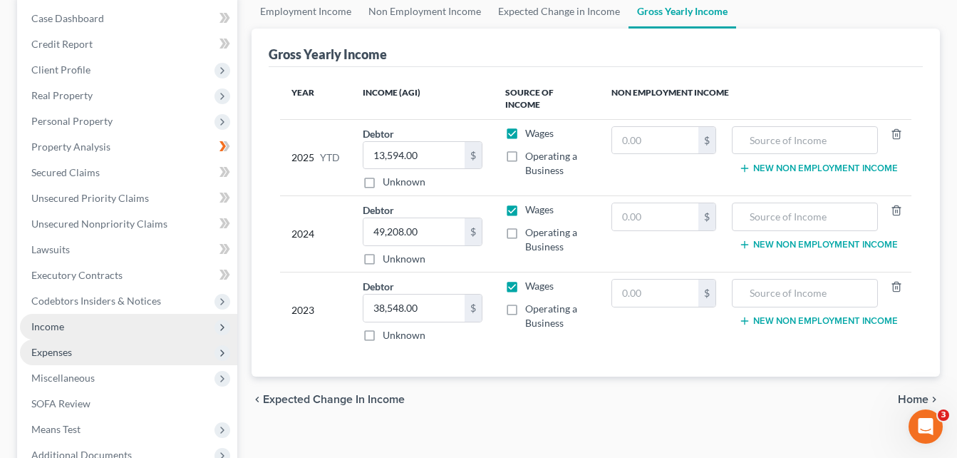
click at [157, 349] on span "Expenses" at bounding box center [128, 352] width 217 height 26
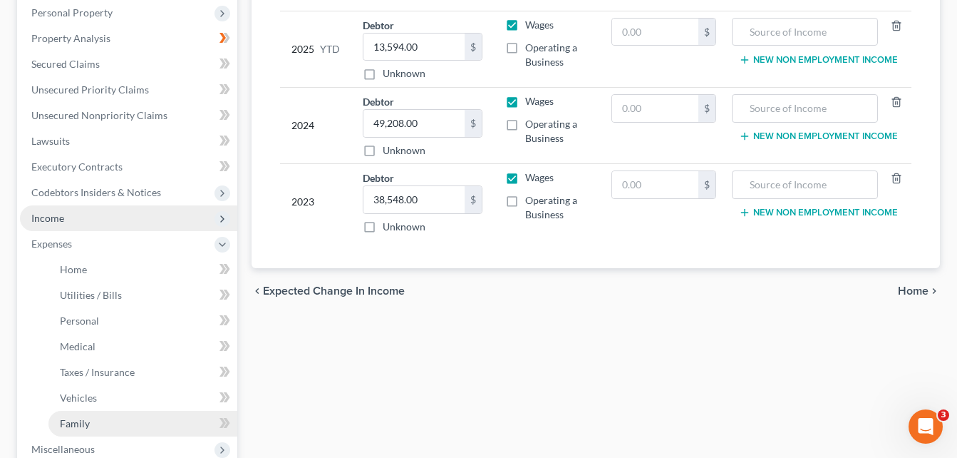
scroll to position [285, 0]
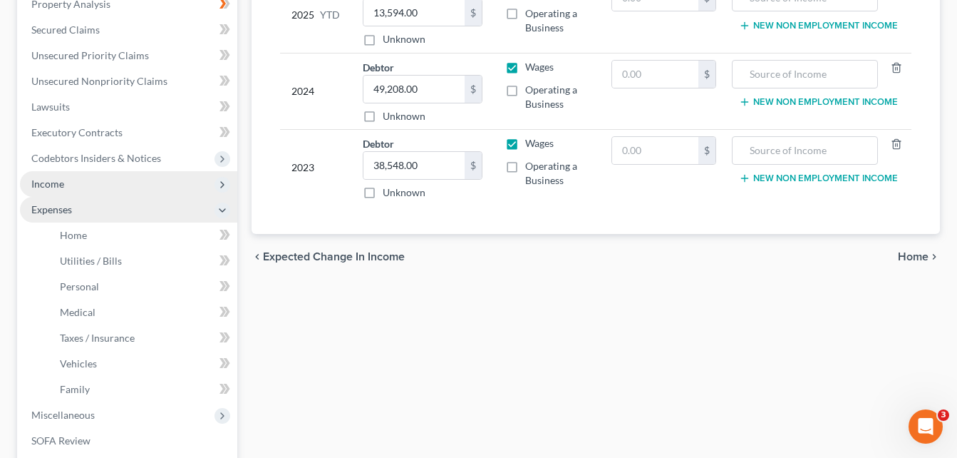
click at [227, 211] on icon at bounding box center [222, 210] width 11 height 11
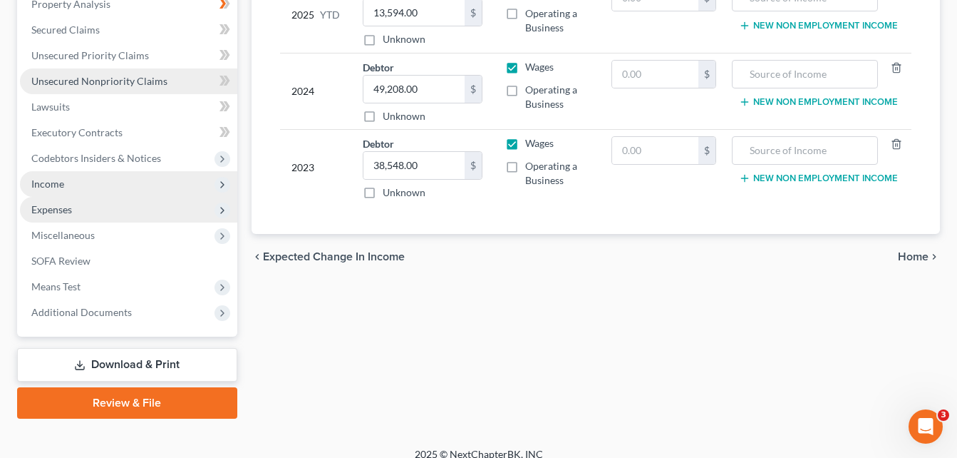
click at [122, 84] on span "Unsecured Nonpriority Claims" at bounding box center [99, 81] width 136 height 12
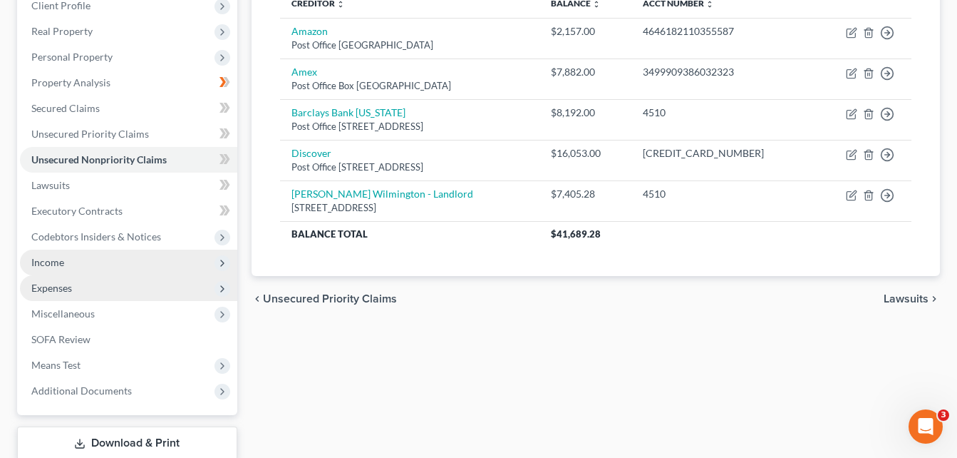
scroll to position [285, 0]
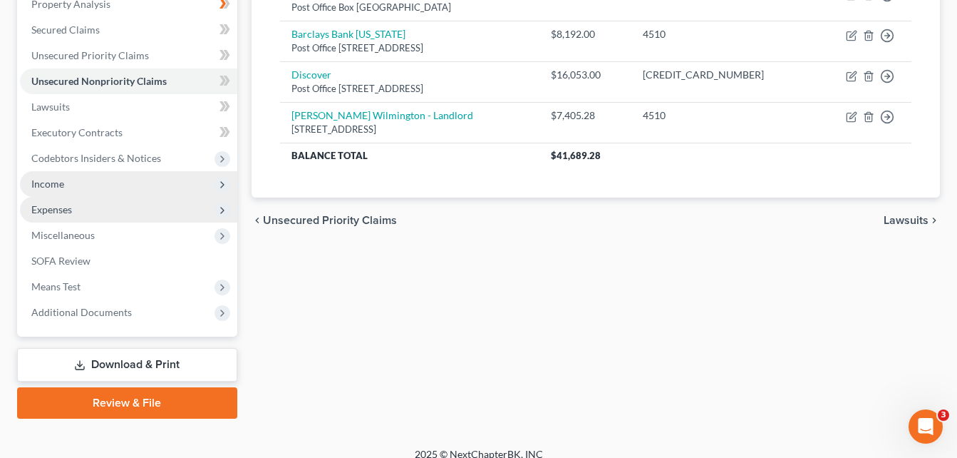
click at [96, 187] on span "Income" at bounding box center [128, 184] width 217 height 26
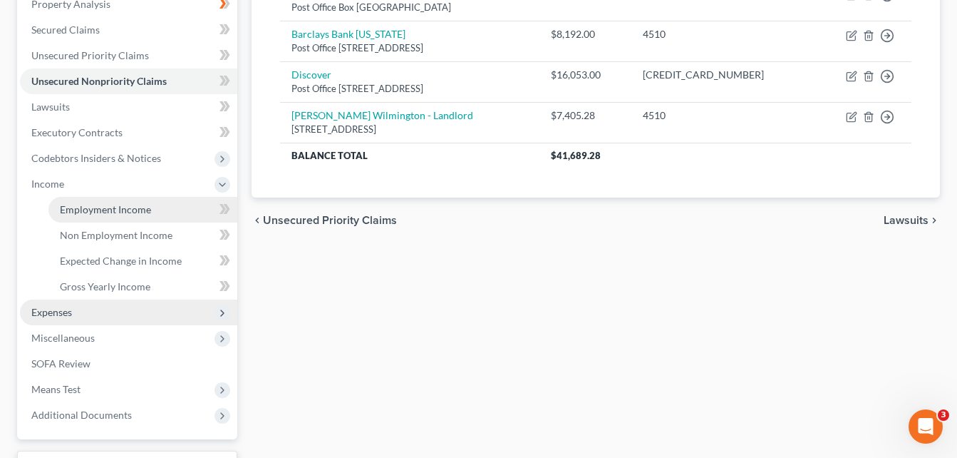
click at [125, 216] on link "Employment Income" at bounding box center [142, 210] width 189 height 26
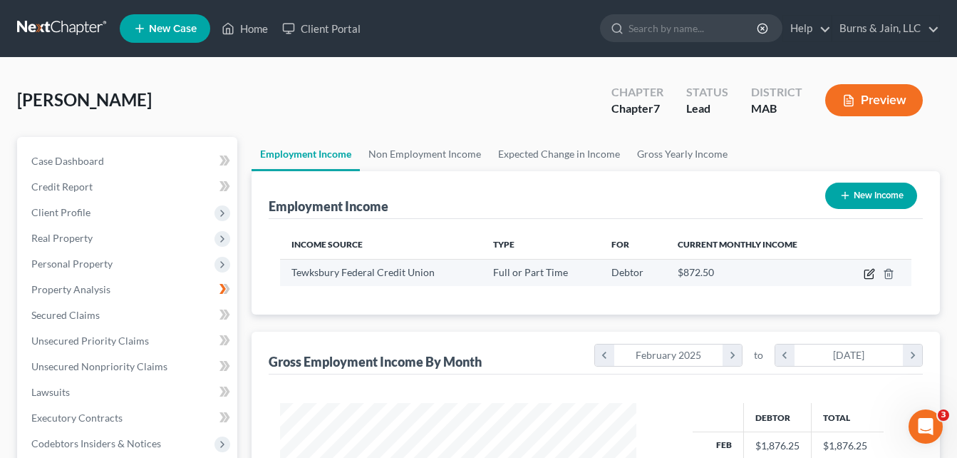
click at [865, 275] on icon "button" at bounding box center [869, 274] width 9 height 9
select select "0"
select select "22"
select select "1"
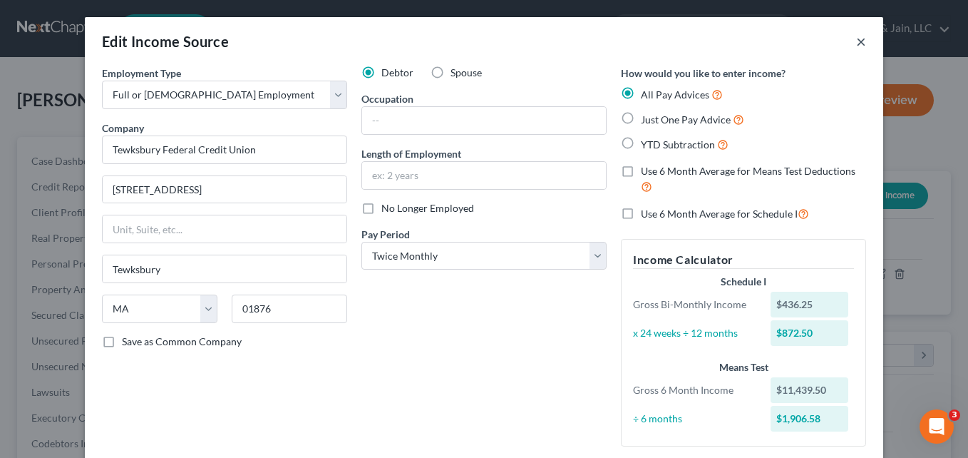
click at [857, 43] on button "×" at bounding box center [861, 41] width 10 height 17
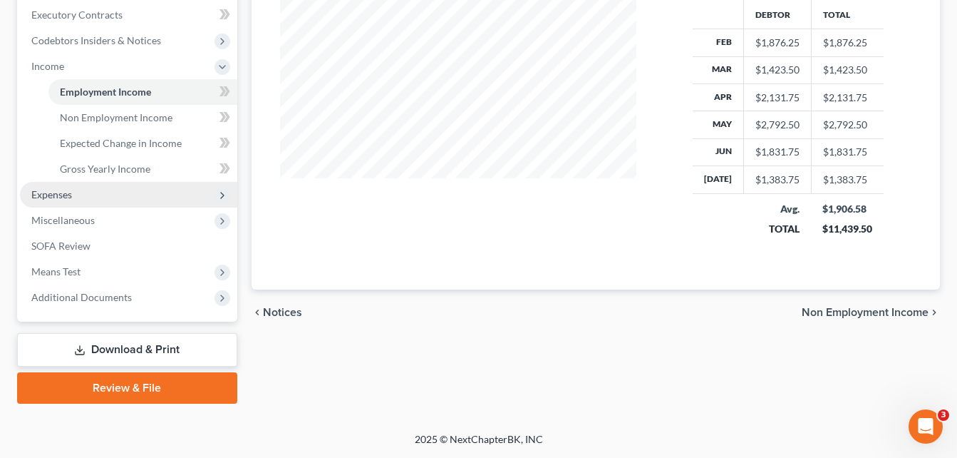
scroll to position [260, 0]
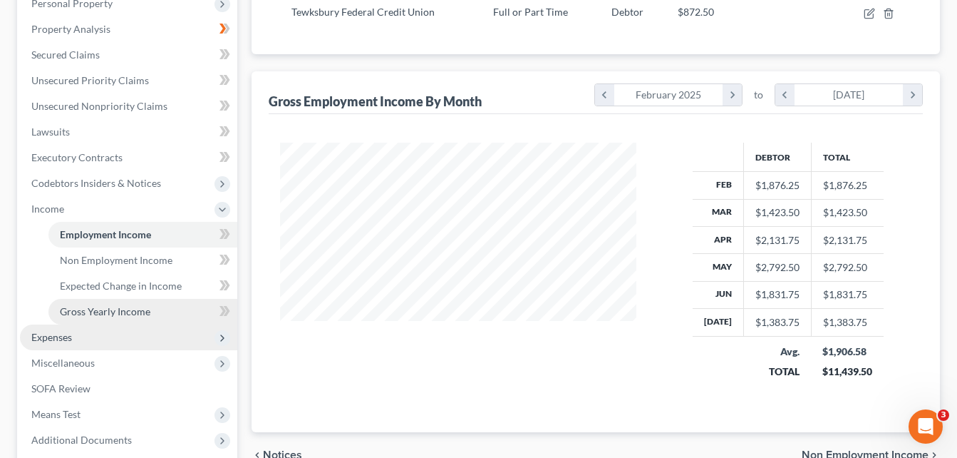
click at [123, 311] on span "Gross Yearly Income" at bounding box center [105, 311] width 91 height 12
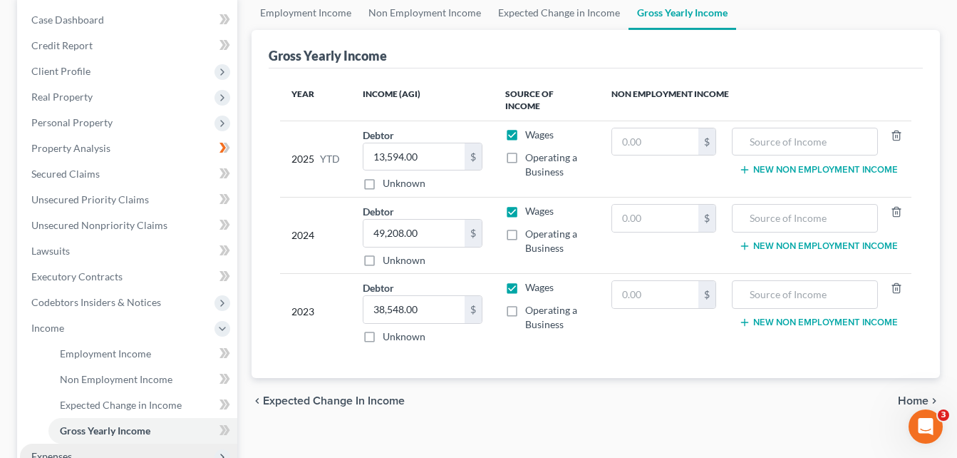
scroll to position [285, 0]
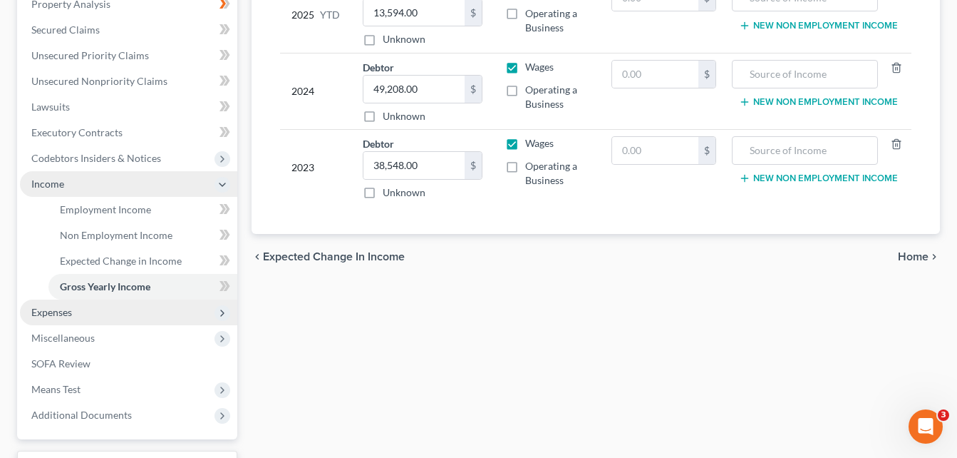
click at [217, 183] on icon at bounding box center [222, 184] width 11 height 11
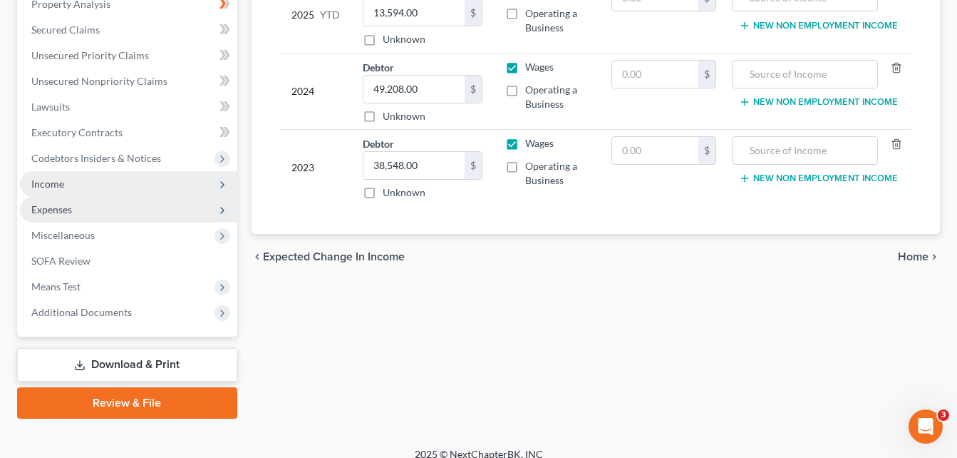
click at [163, 209] on span "Expenses" at bounding box center [128, 210] width 217 height 26
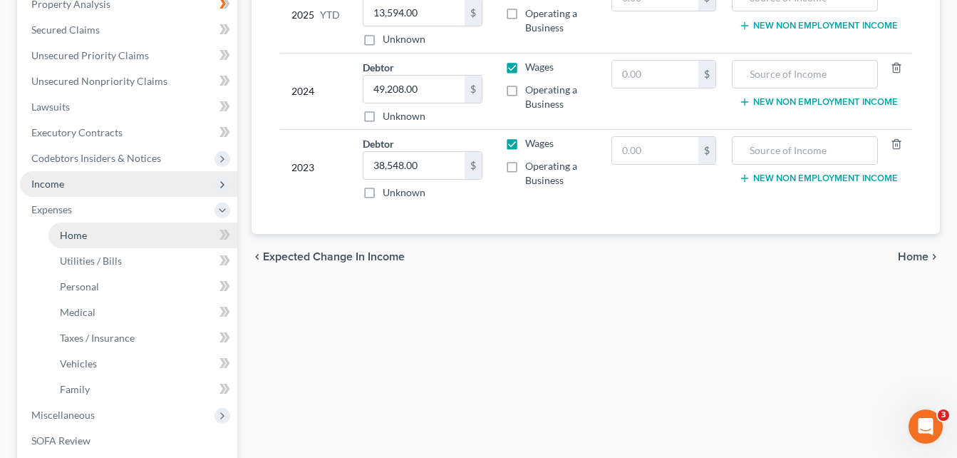
click at [145, 236] on link "Home" at bounding box center [142, 235] width 189 height 26
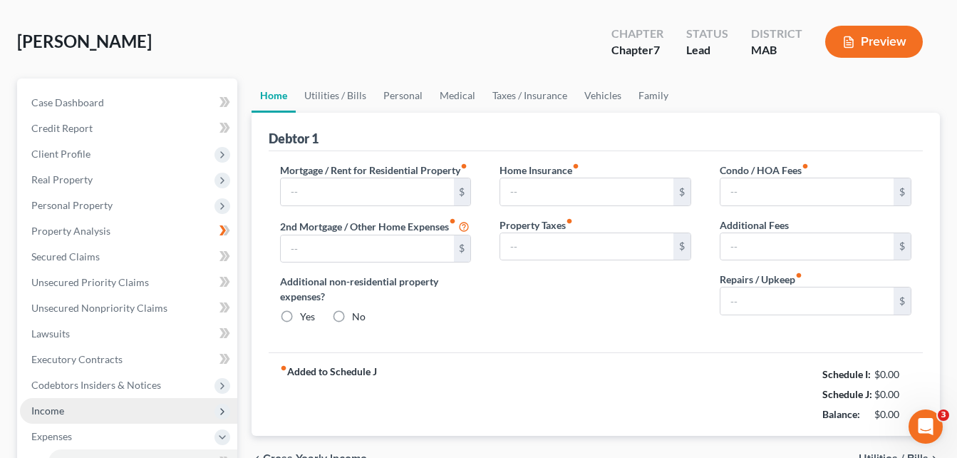
type input "2,550.00"
type input "0.00"
radio input "true"
type input "0.00"
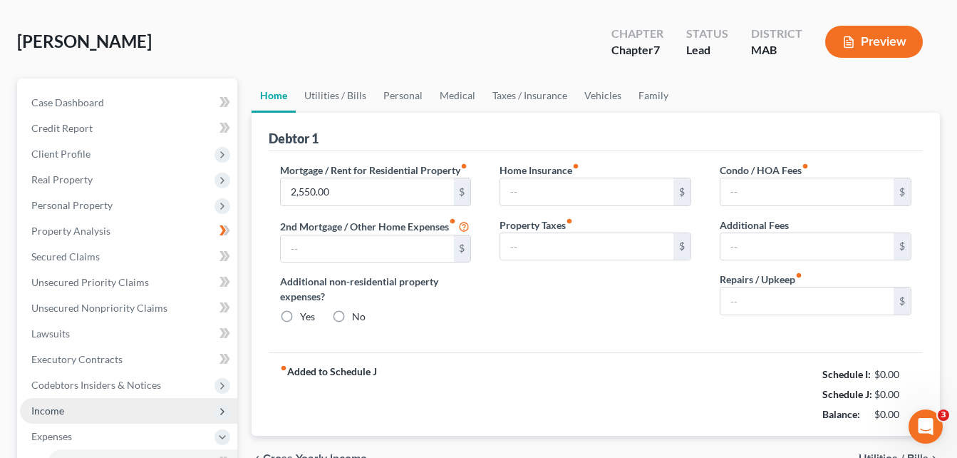
type input "0.00"
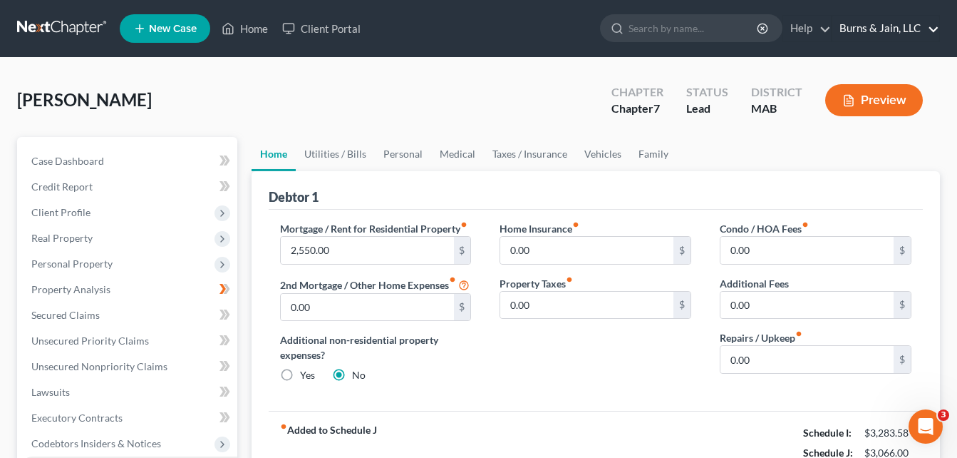
click at [907, 24] on link "Burns & Jain, LLC" at bounding box center [886, 29] width 107 height 26
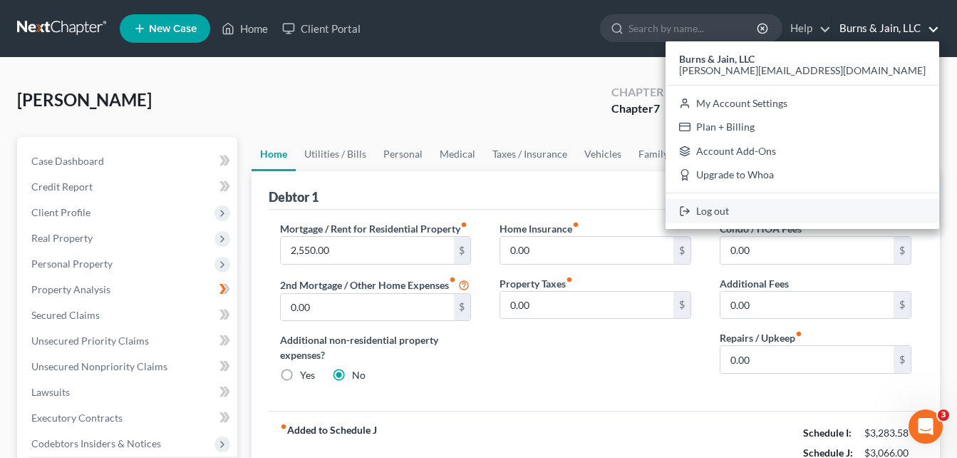
click at [865, 212] on link "Log out" at bounding box center [803, 211] width 274 height 24
